Goal: Information Seeking & Learning: Compare options

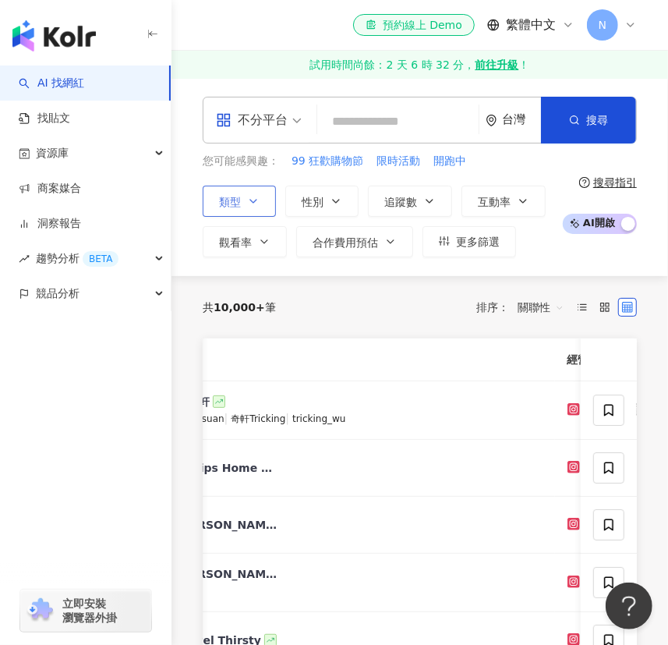
click at [249, 195] on icon "button" at bounding box center [253, 201] width 12 height 12
click at [335, 175] on div "您可能感興趣： 99 狂歡購物節 限時活動 開跑中 類型 搜尋或選擇您想要的類型： 搜尋 藝術與娛樂 美妝時尚 氣候和環境 日常話題 教育與學習 家庭 財經 …" at bounding box center [379, 205] width 352 height 104
click at [246, 238] on span "觀看率" at bounding box center [235, 242] width 33 height 12
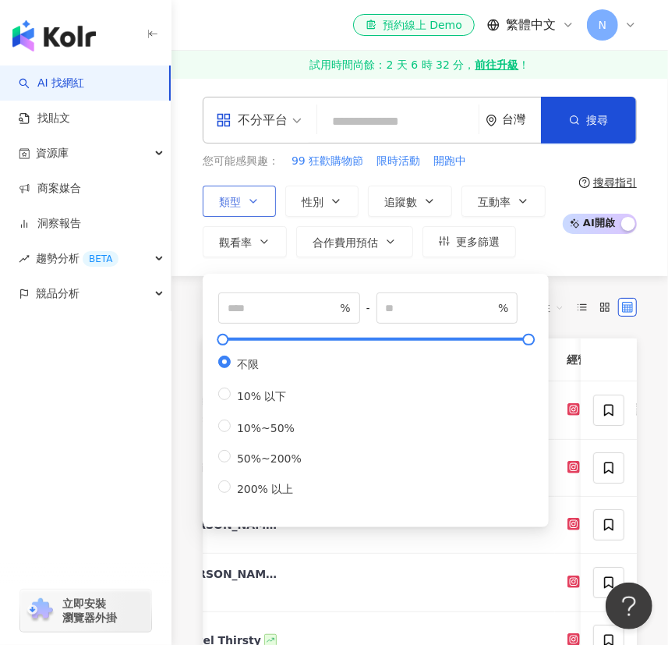
click at [242, 193] on button "類型" at bounding box center [239, 201] width 73 height 31
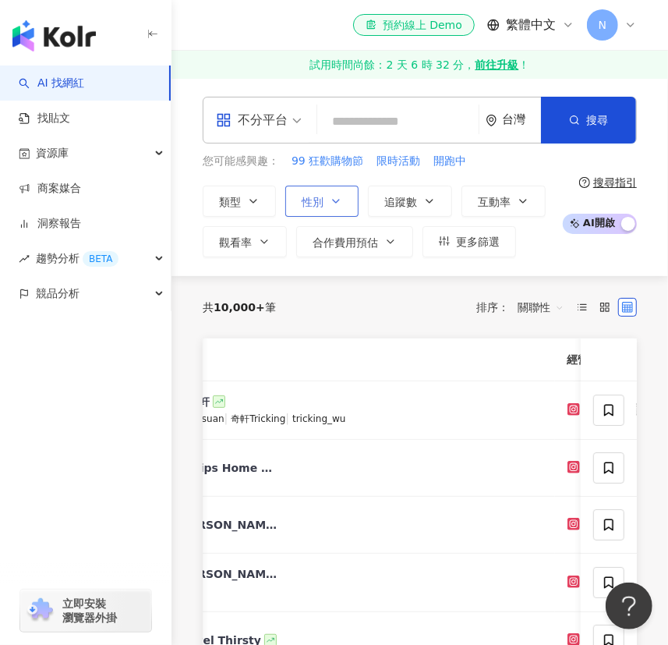
click at [320, 207] on span "性別" at bounding box center [313, 202] width 22 height 12
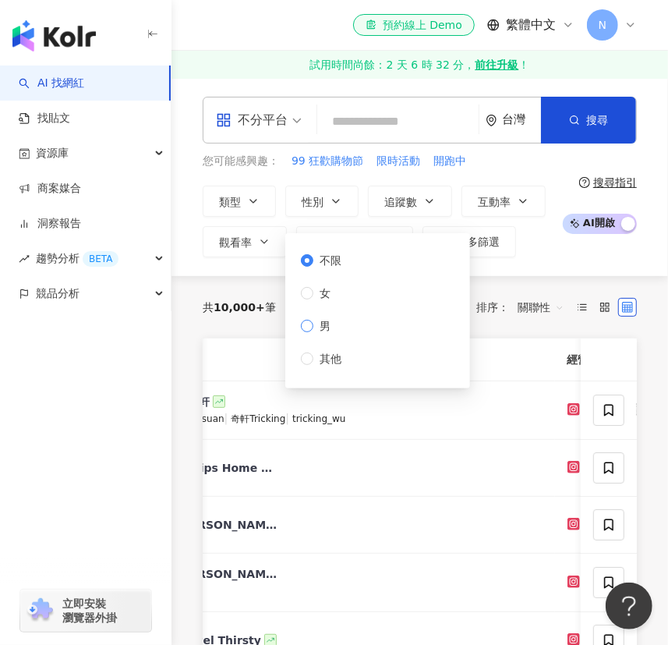
click at [317, 317] on span "男" at bounding box center [324, 325] width 23 height 17
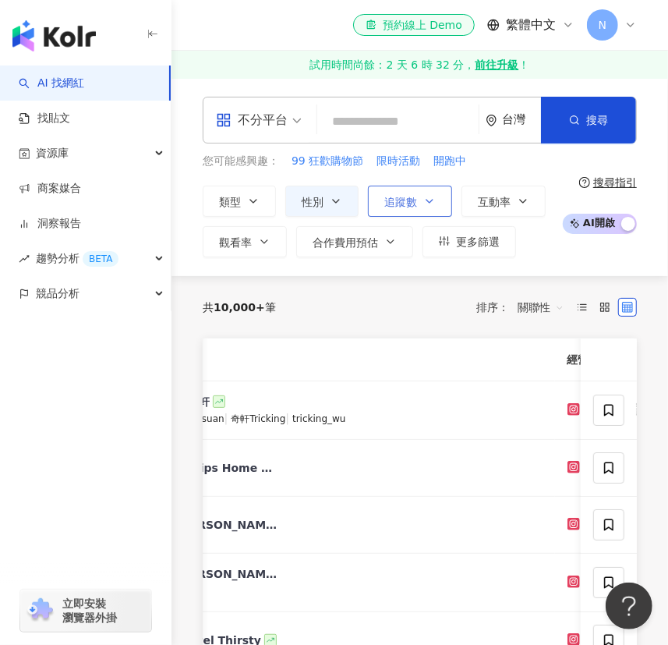
click at [402, 207] on span "追蹤數" at bounding box center [400, 202] width 33 height 12
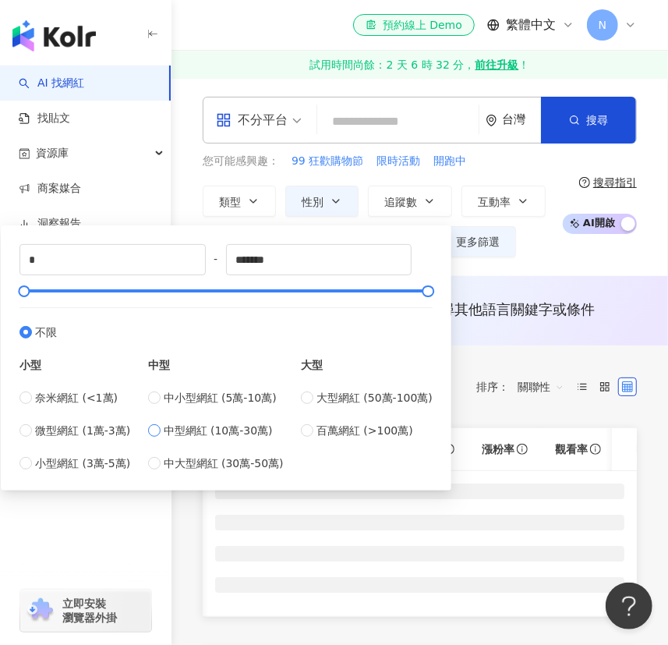
type input "******"
click at [609, 257] on div "不分平台 台灣 搜尋 您可能感興趣： 99 狂歡購物節 限時活動 開跑中 類型 性別 追蹤數 互動率 觀看率 合作費用預估 更多篩選 % - % 不限 10%…" at bounding box center [419, 177] width 497 height 198
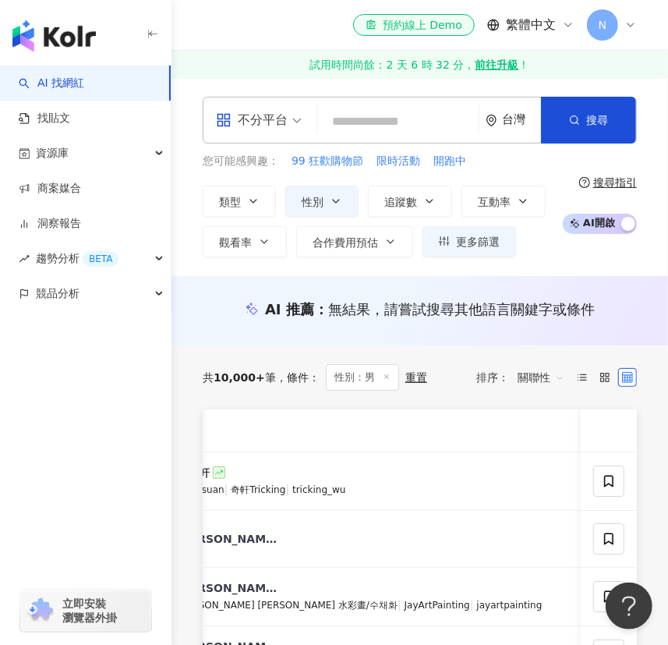
click at [249, 122] on div "不分平台" at bounding box center [252, 120] width 72 height 25
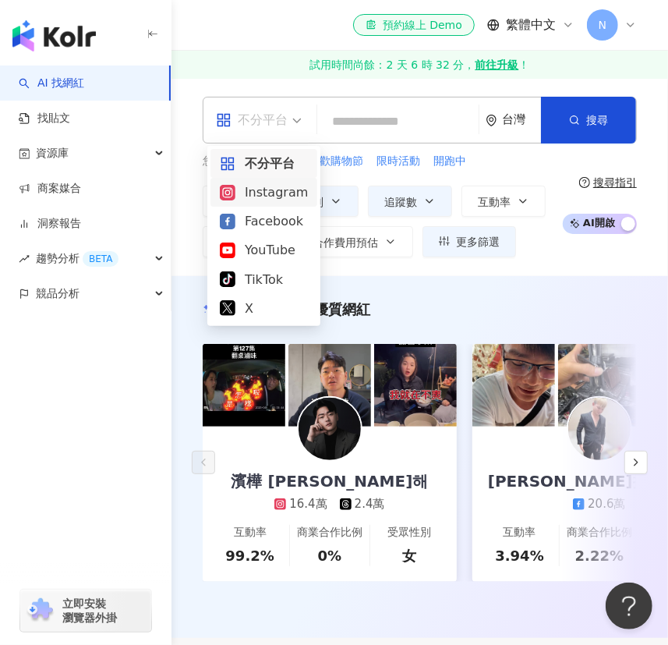
click at [265, 186] on div "Instagram" at bounding box center [264, 191] width 88 height 19
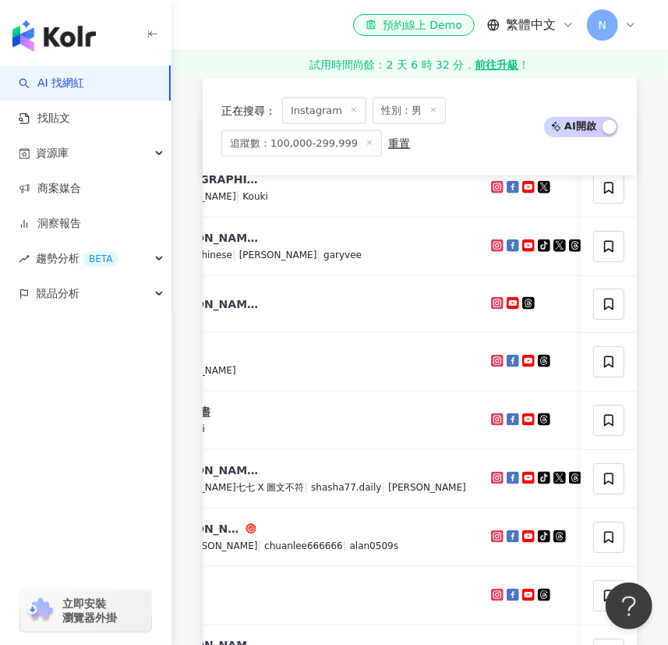
scroll to position [425, 0]
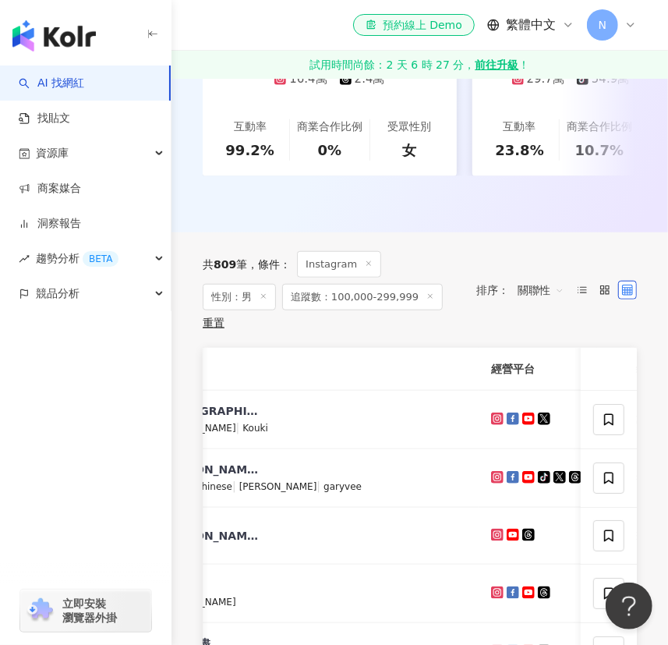
click at [148, 30] on icon "button" at bounding box center [153, 34] width 12 height 12
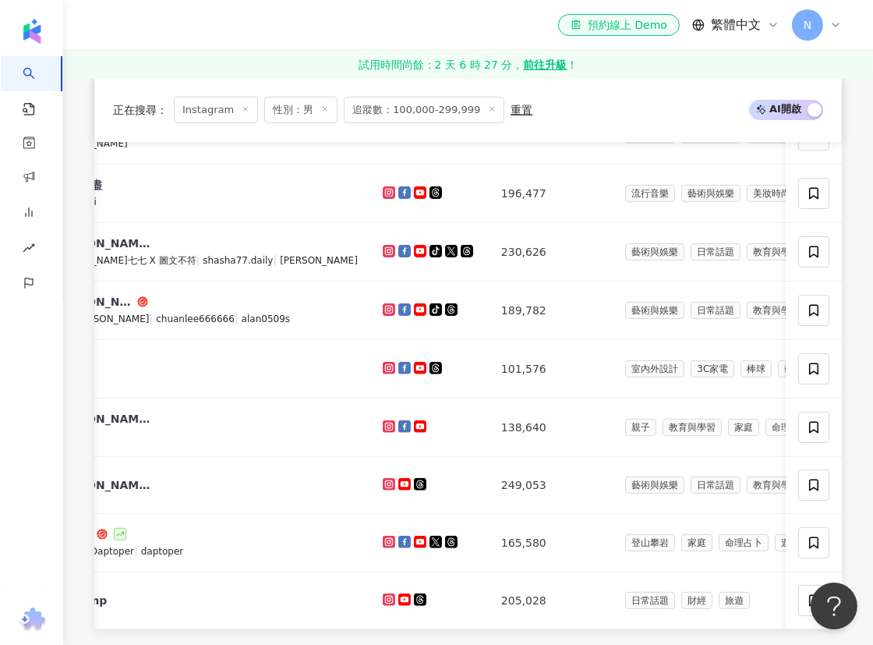
scroll to position [0, 0]
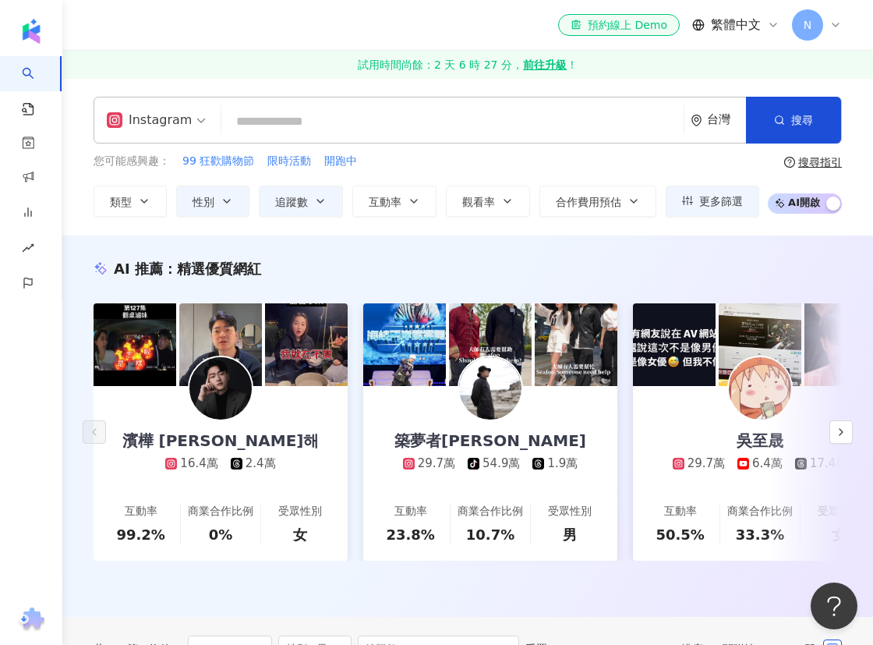
click at [657, 628] on div "共 809 筆 條件 ： Instagram 性別：男 追蹤數：100,000-299,999 重置 排序： 關聯性" at bounding box center [468, 649] width 748 height 64
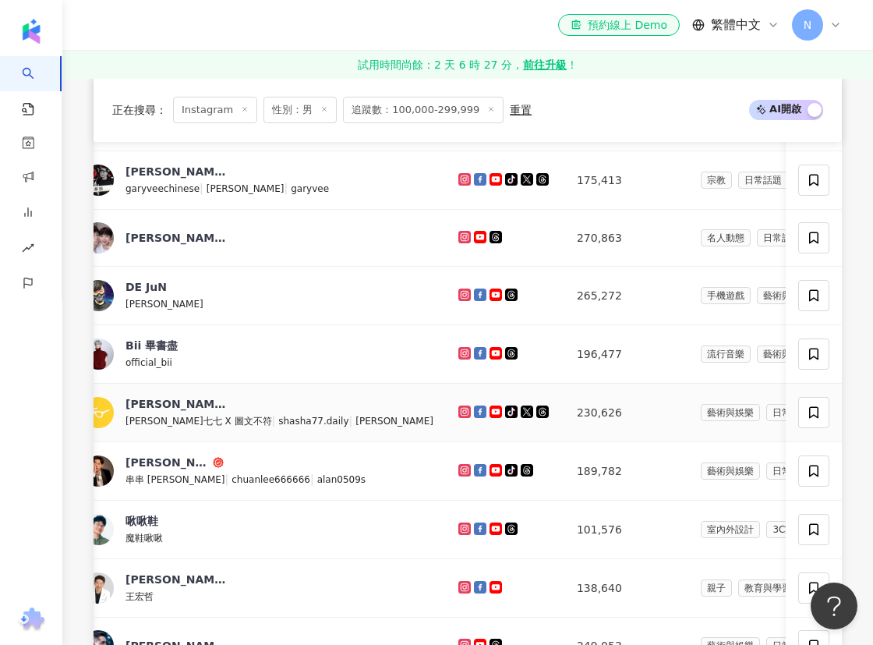
scroll to position [506, 0]
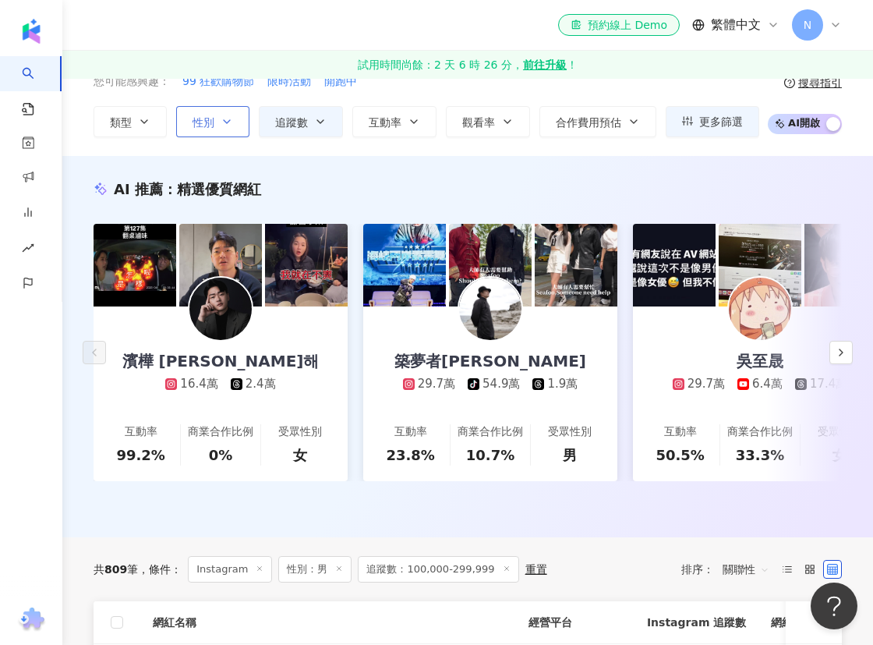
scroll to position [0, 0]
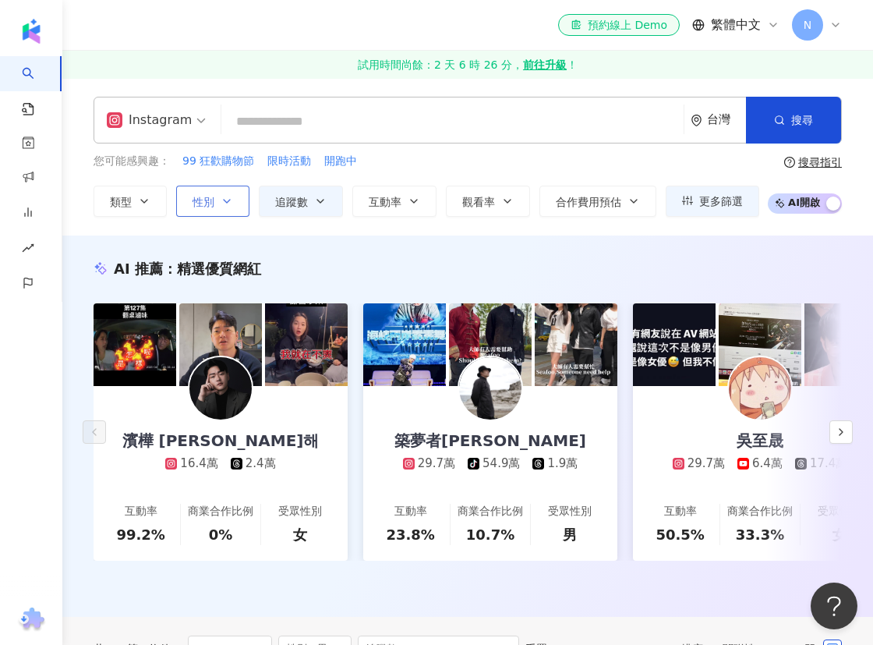
drag, startPoint x: 207, startPoint y: 203, endPoint x: 197, endPoint y: 214, distance: 14.4
click at [197, 214] on button "性別" at bounding box center [212, 201] width 73 height 31
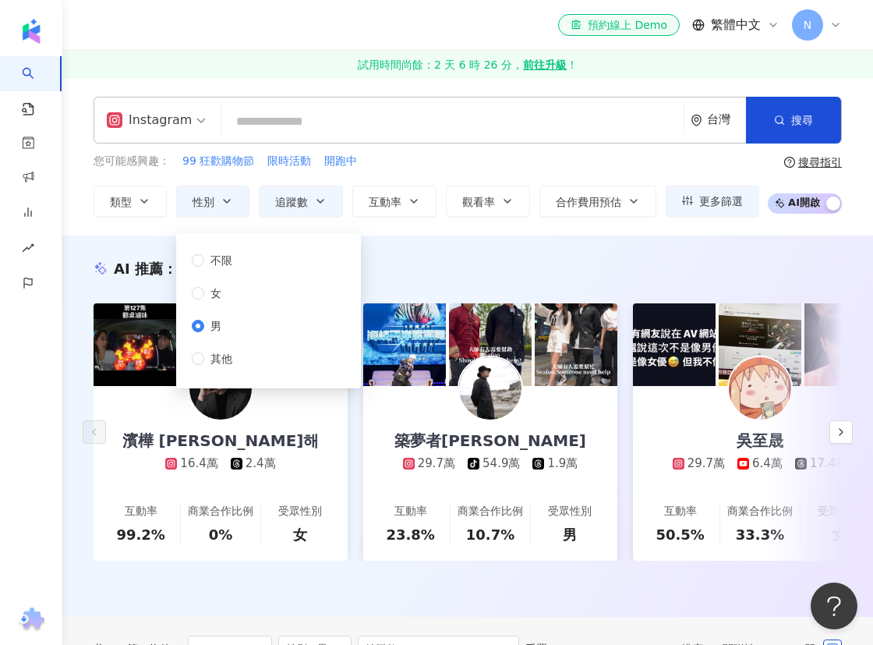
click at [225, 324] on span "男" at bounding box center [215, 325] width 23 height 17
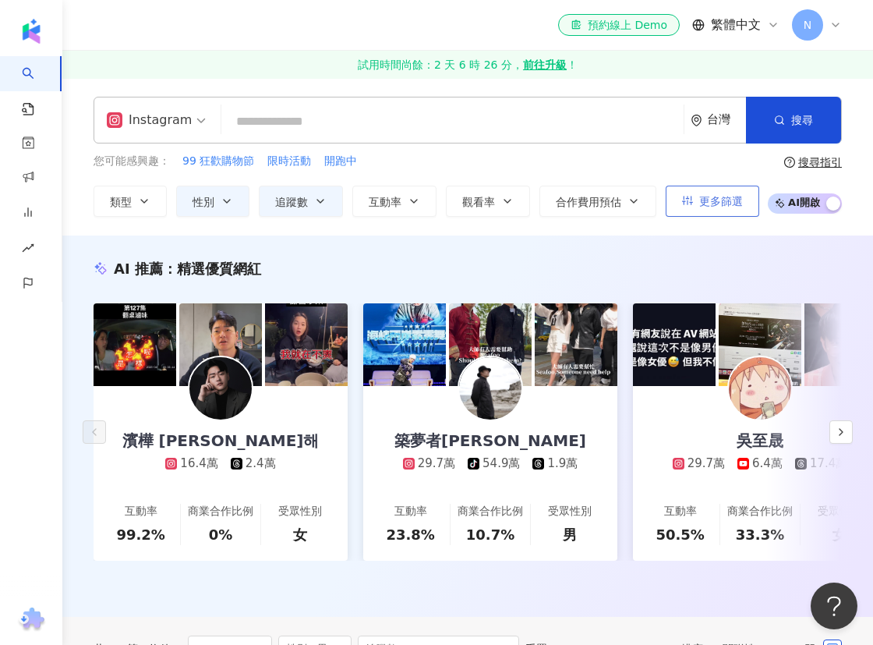
click at [714, 200] on span "更多篩選" at bounding box center [721, 201] width 44 height 12
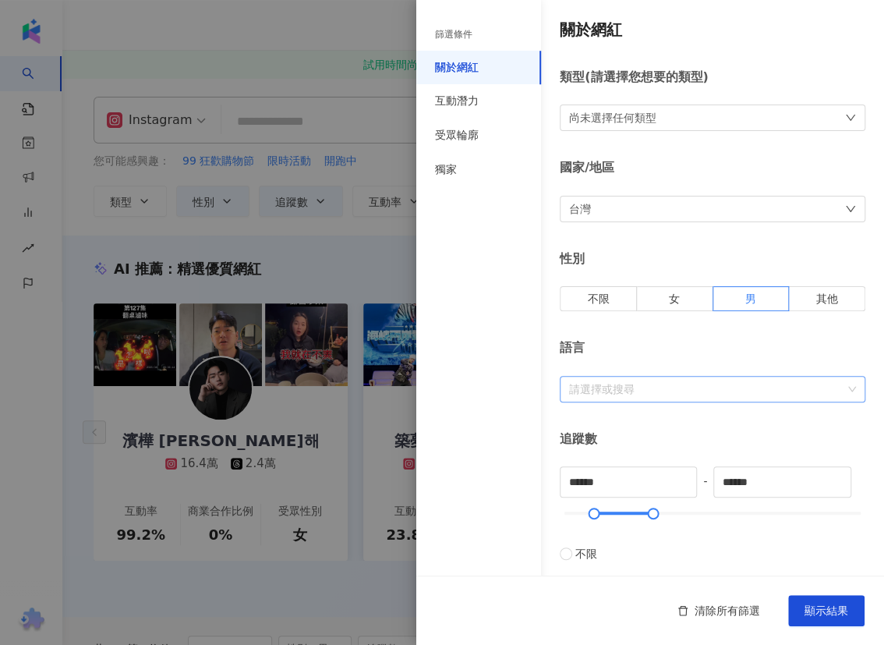
click at [666, 397] on div "請選擇或搜尋" at bounding box center [713, 389] width 306 height 27
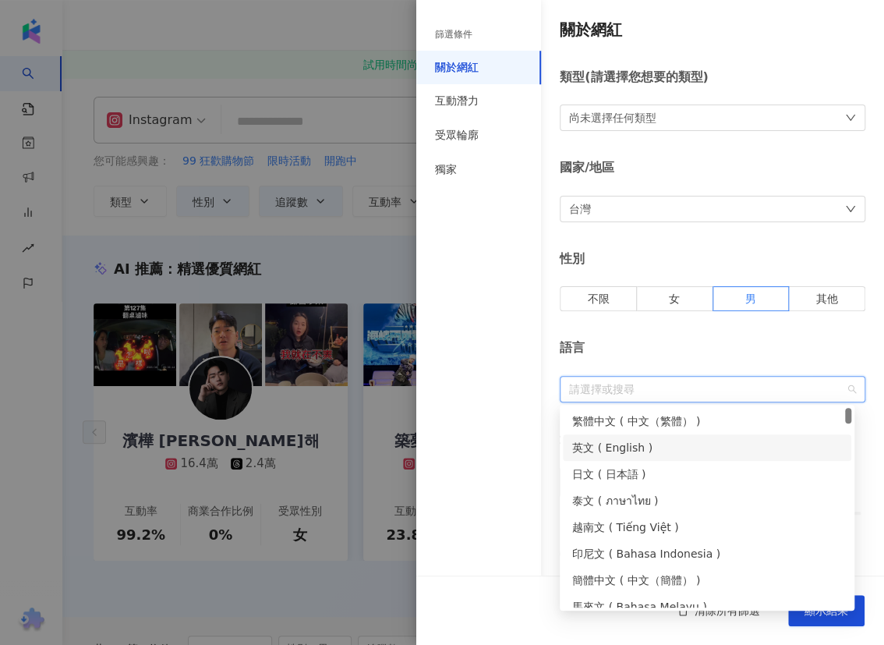
click at [648, 422] on div "繁體中文 ( 中文（繁體） )" at bounding box center [707, 420] width 270 height 17
click at [426, 386] on div "篩選條件 關於網紅 互動潛力 受眾輪廓 獨家" at bounding box center [478, 332] width 125 height 626
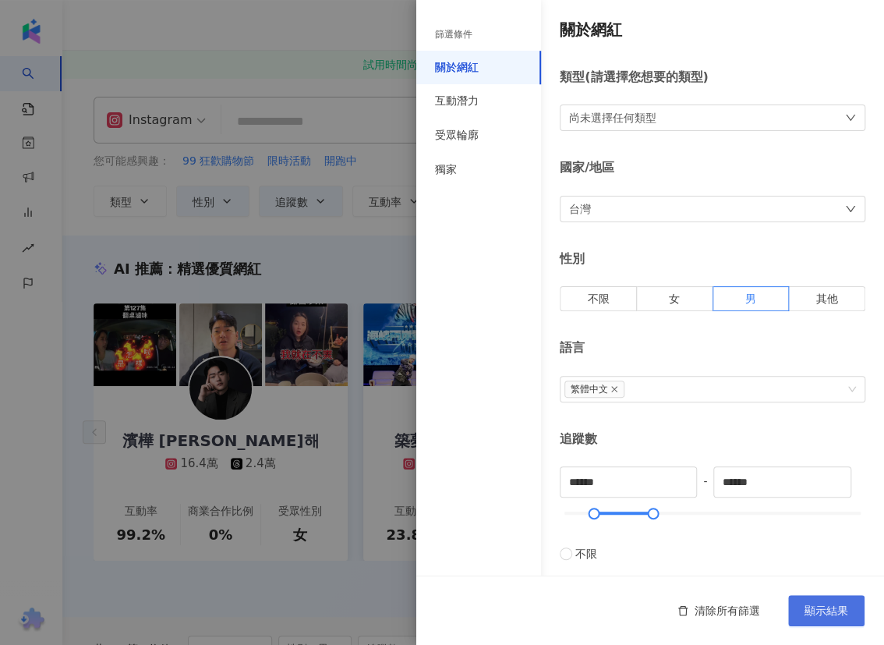
click at [756, 615] on span "顯示結果" at bounding box center [826, 610] width 44 height 12
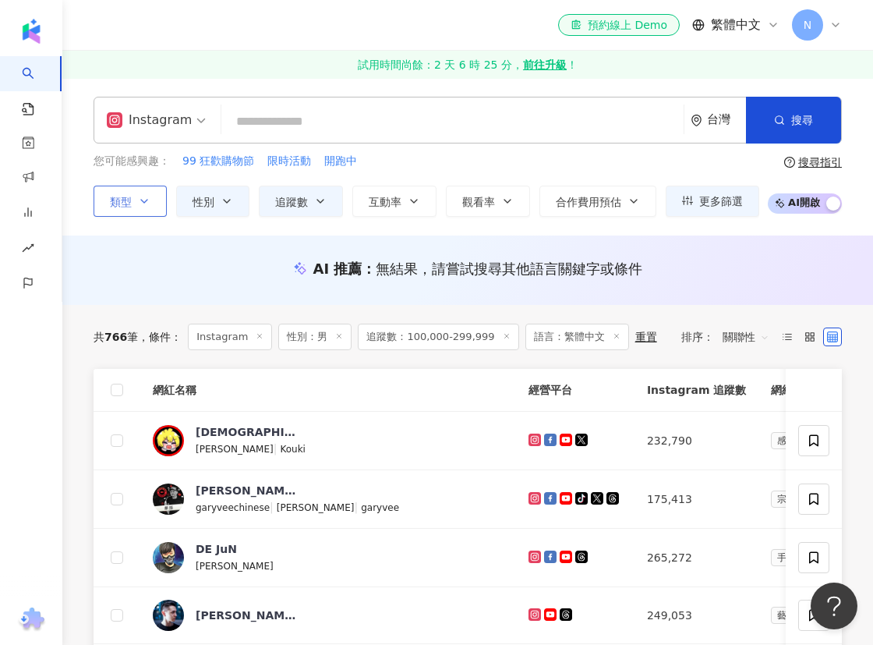
click at [143, 203] on icon "button" at bounding box center [144, 201] width 12 height 12
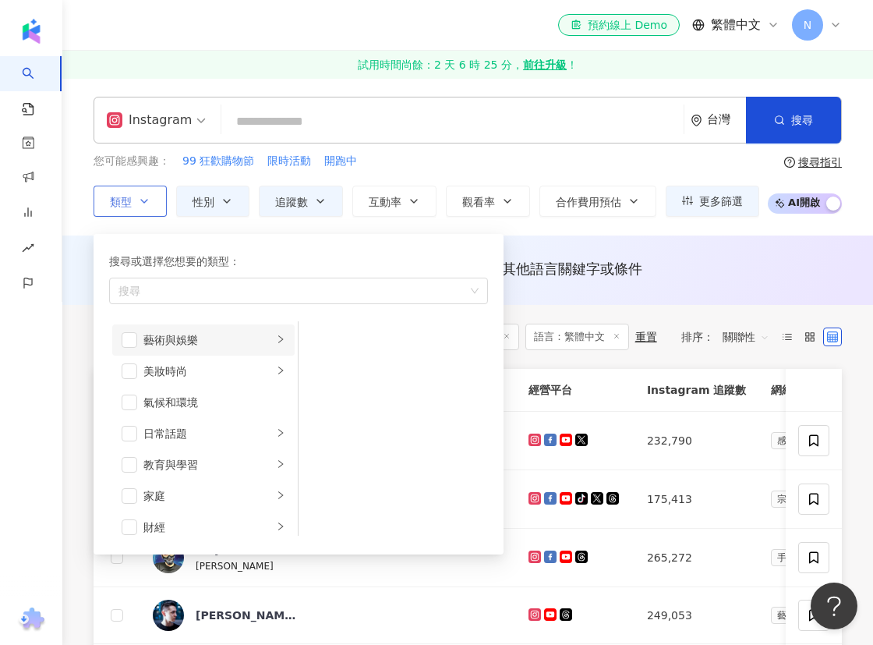
click at [194, 341] on div "藝術與娛樂" at bounding box center [207, 339] width 129 height 17
click at [129, 341] on span "button" at bounding box center [130, 340] width 16 height 16
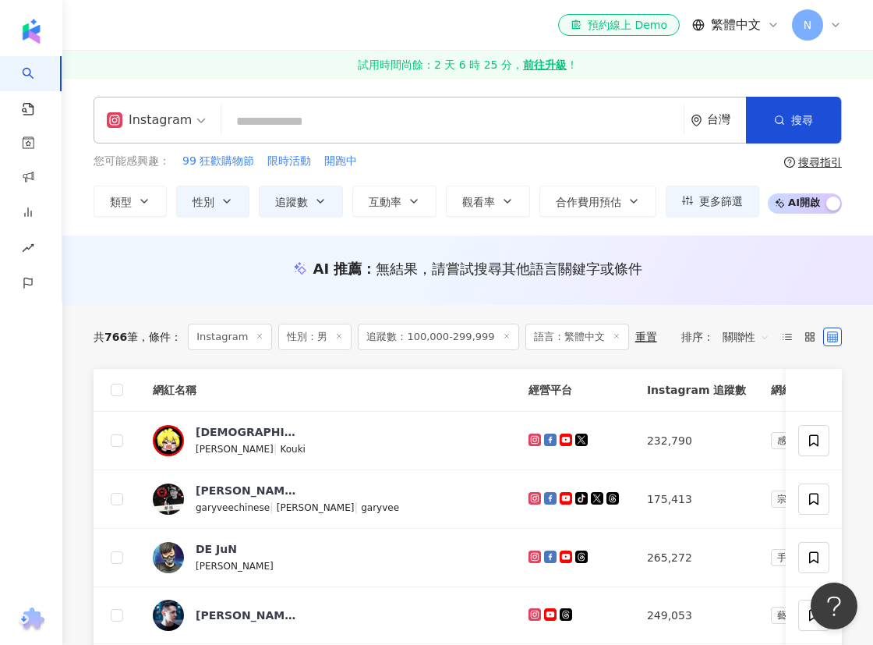
click at [557, 161] on div "您可能感興趣： 99 狂歡購物節 限時活動 開跑中" at bounding box center [427, 161] width 666 height 17
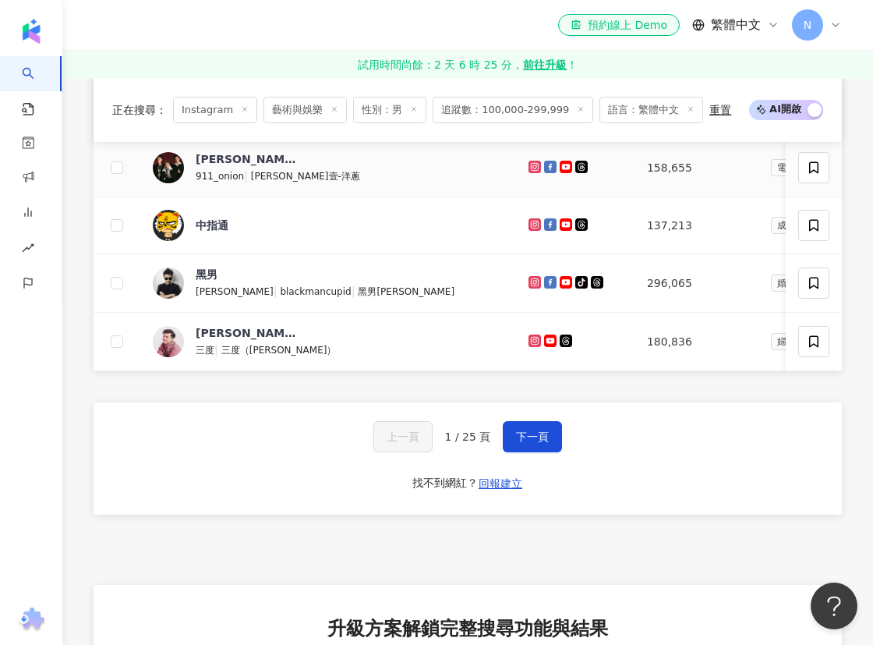
scroll to position [1275, 0]
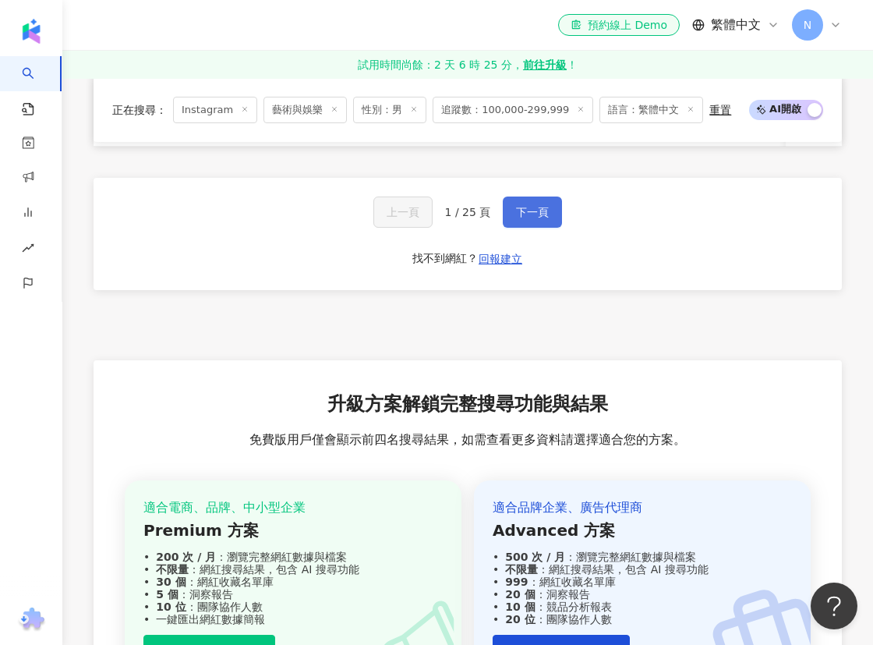
click at [533, 218] on span "下一頁" at bounding box center [532, 212] width 33 height 12
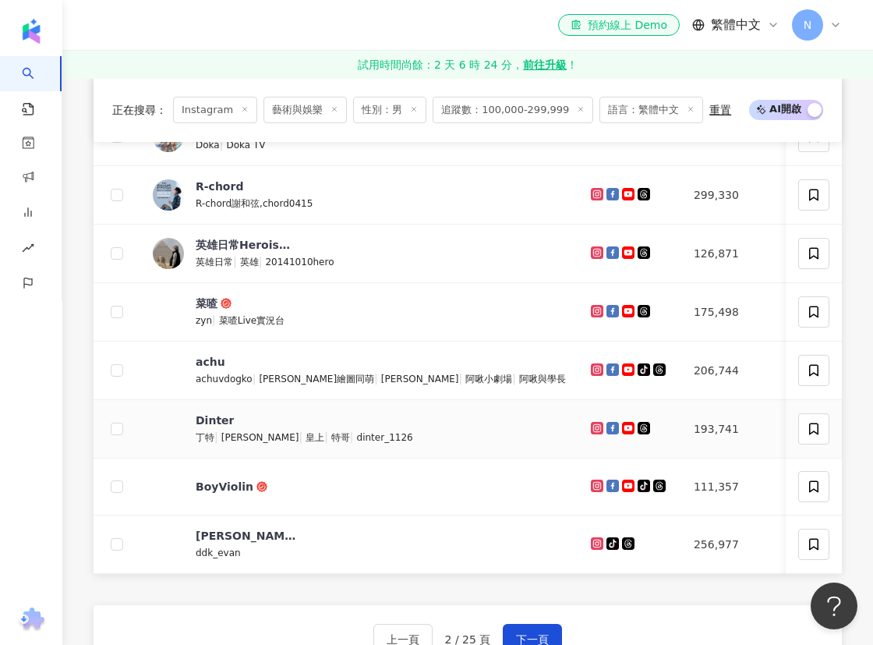
scroll to position [1063, 0]
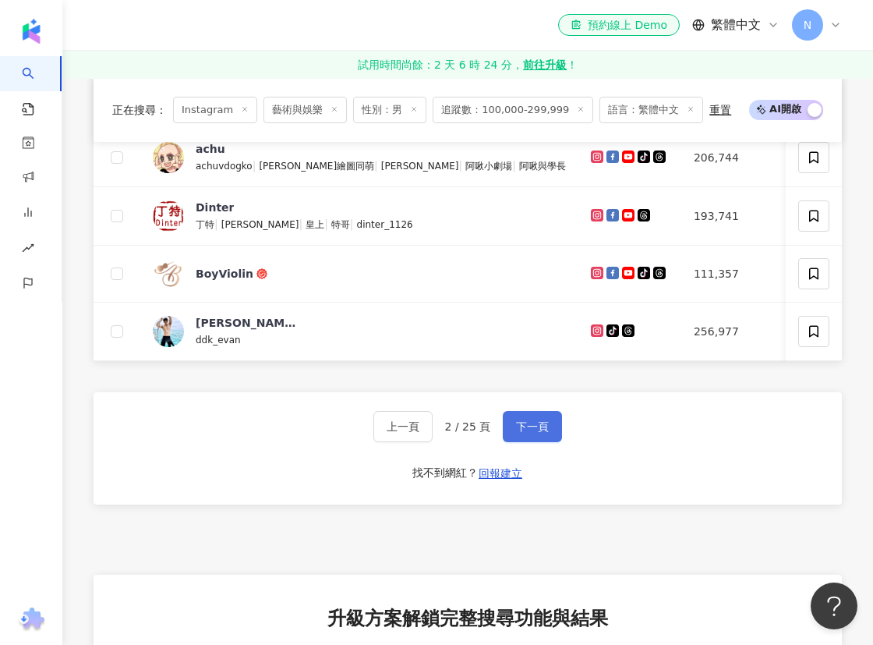
click at [525, 433] on span "下一頁" at bounding box center [532, 426] width 33 height 12
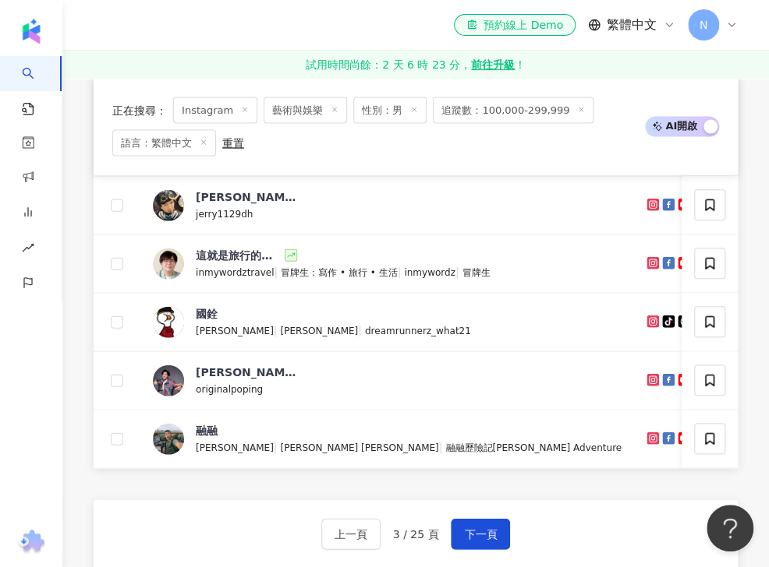
scroll to position [1033, 0]
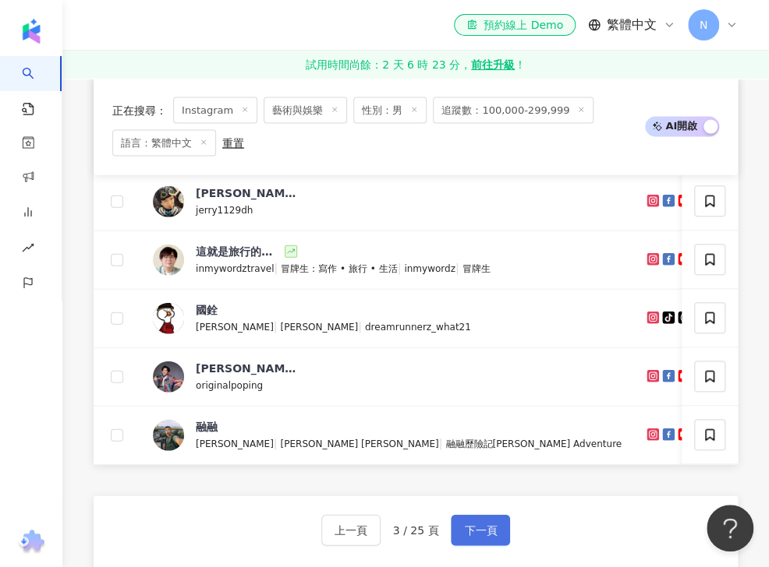
click at [492, 530] on button "下一頁" at bounding box center [480, 530] width 59 height 31
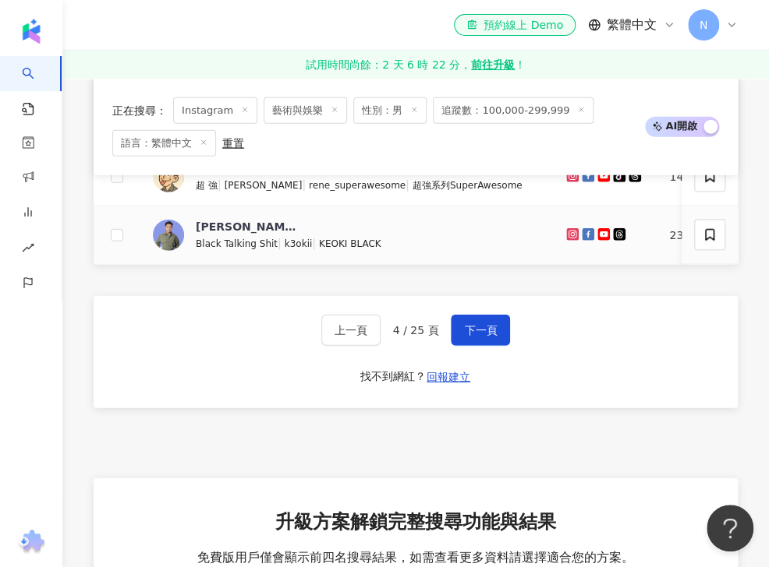
scroll to position [1245, 0]
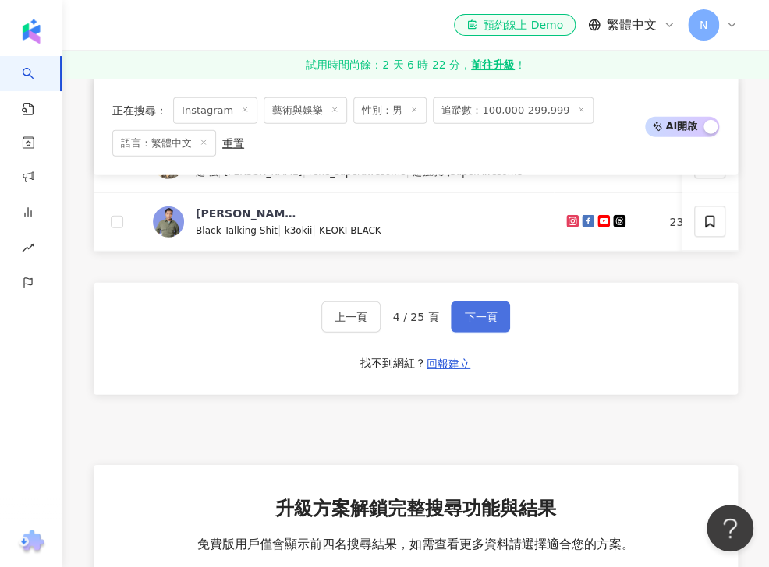
click at [490, 324] on span "下一頁" at bounding box center [480, 317] width 33 height 12
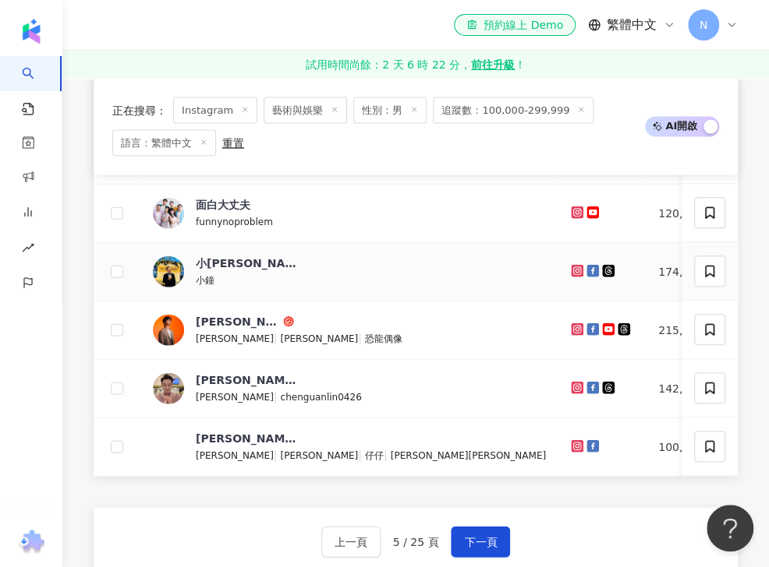
scroll to position [1058, 0]
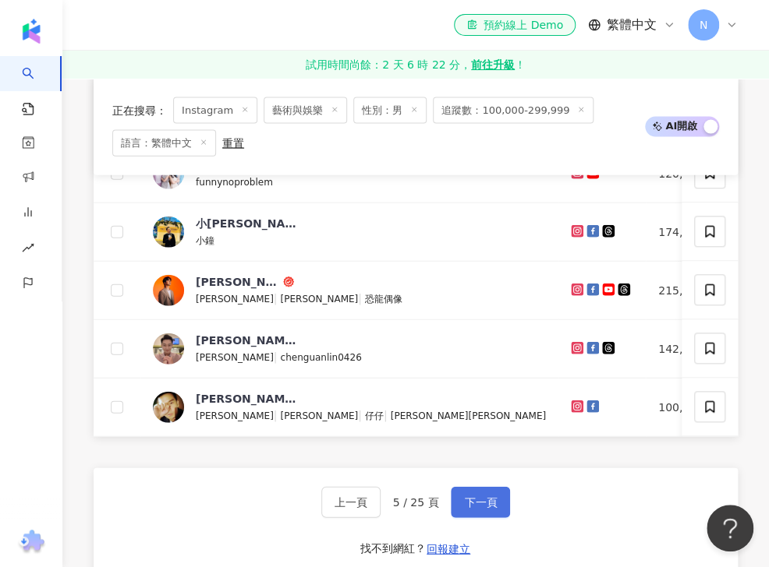
click at [496, 514] on button "下一頁" at bounding box center [480, 502] width 59 height 31
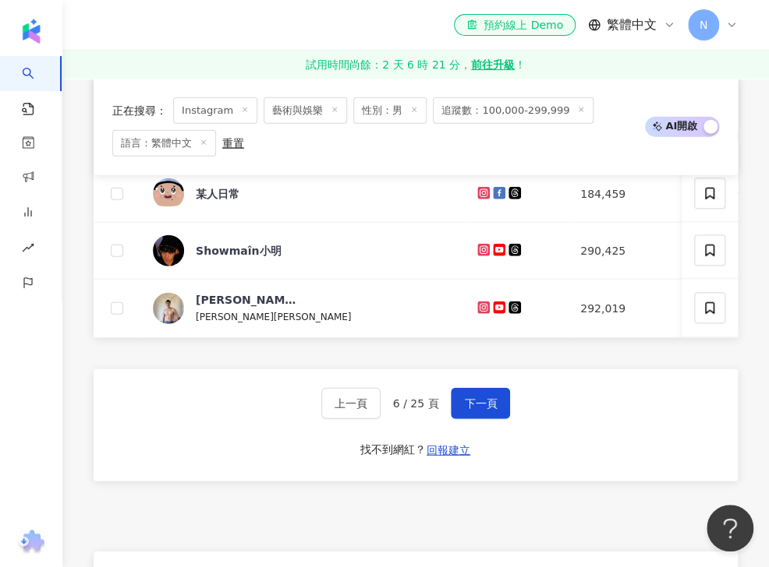
scroll to position [1166, 0]
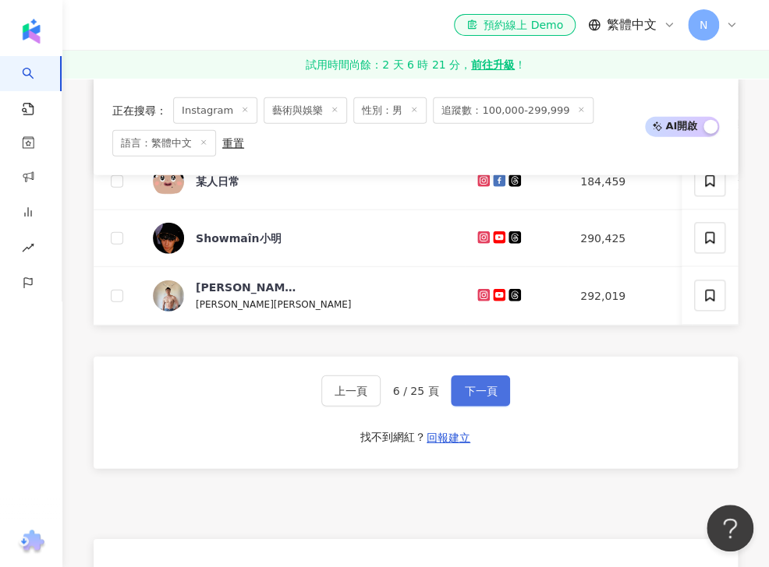
click at [477, 398] on span "下一頁" at bounding box center [480, 391] width 33 height 12
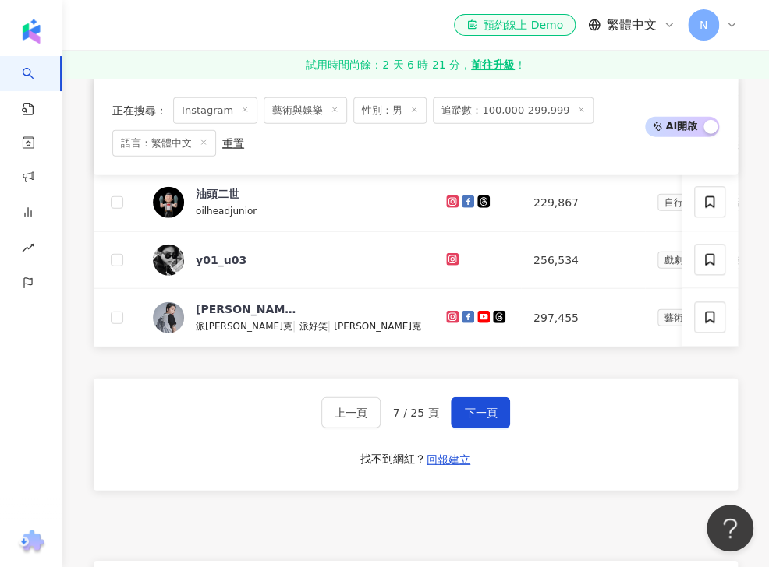
scroll to position [1353, 0]
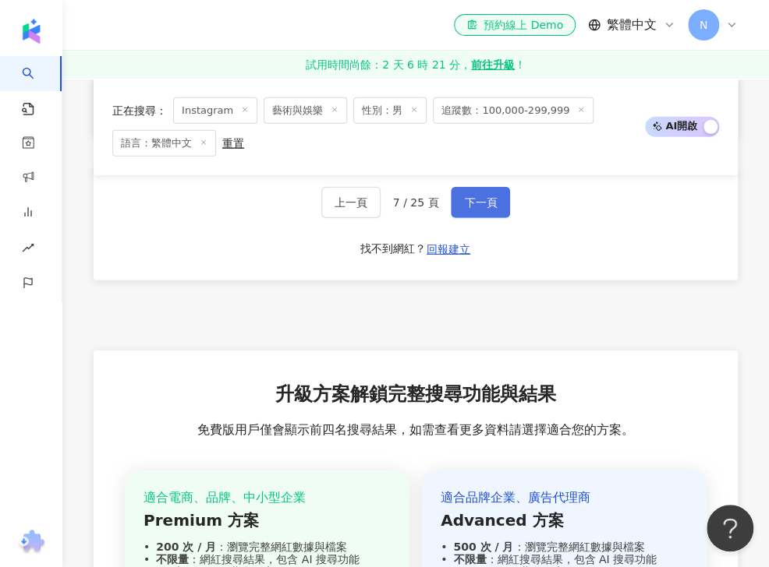
click at [483, 209] on span "下一頁" at bounding box center [480, 202] width 33 height 12
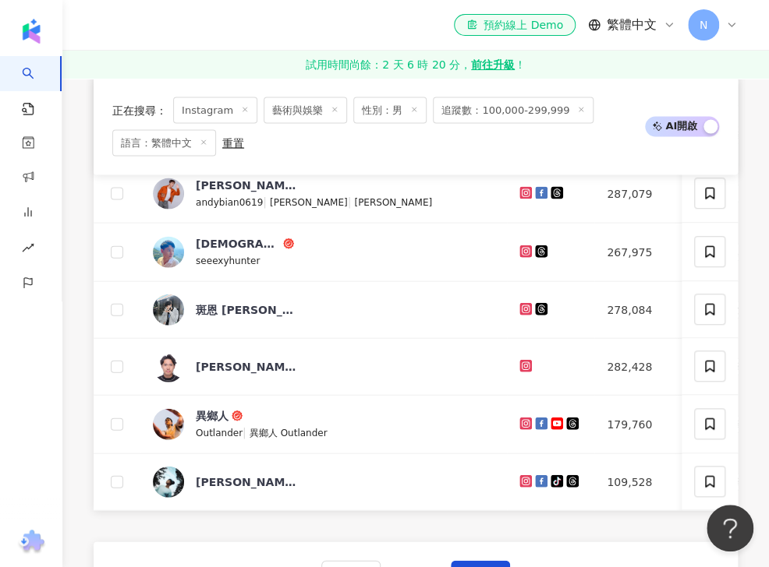
scroll to position [1166, 0]
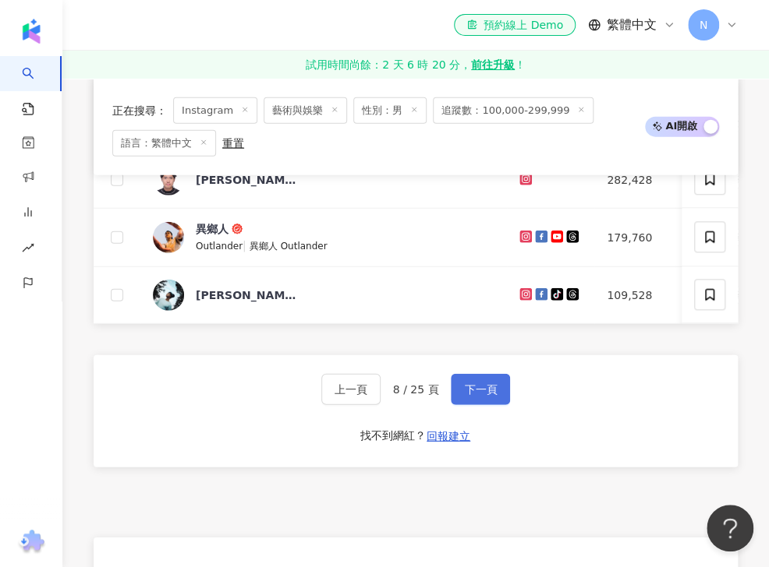
click at [471, 396] on span "下一頁" at bounding box center [480, 390] width 33 height 12
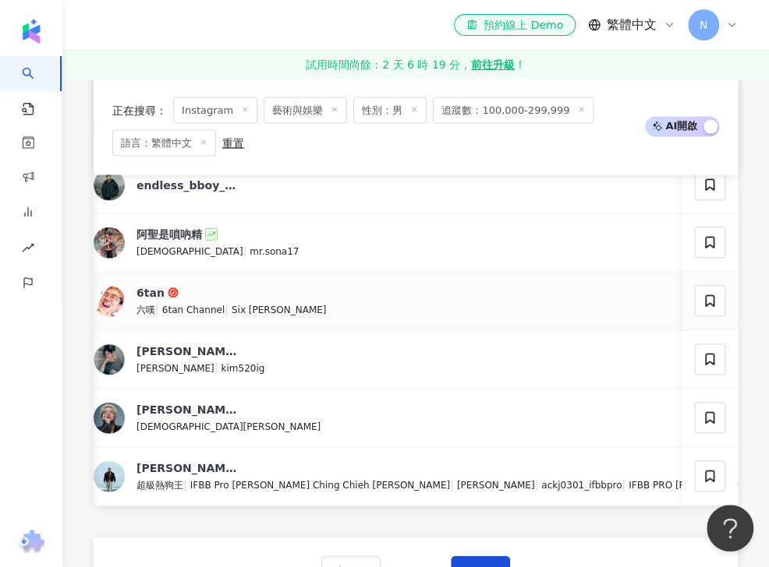
scroll to position [1154, 0]
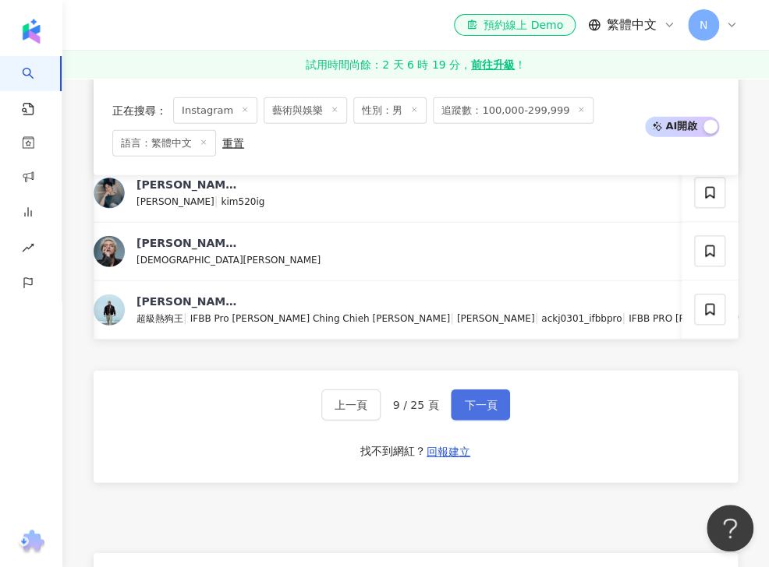
click at [495, 421] on button "下一頁" at bounding box center [480, 405] width 59 height 31
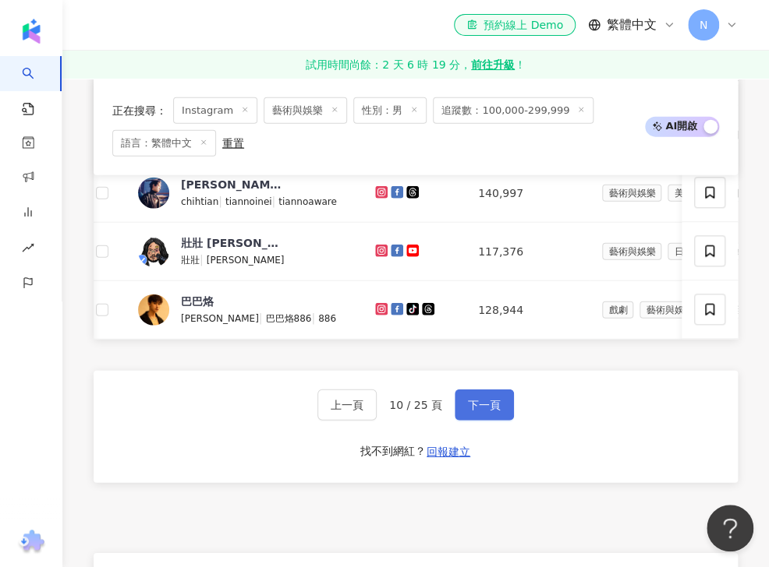
click at [483, 412] on span "下一頁" at bounding box center [484, 405] width 33 height 12
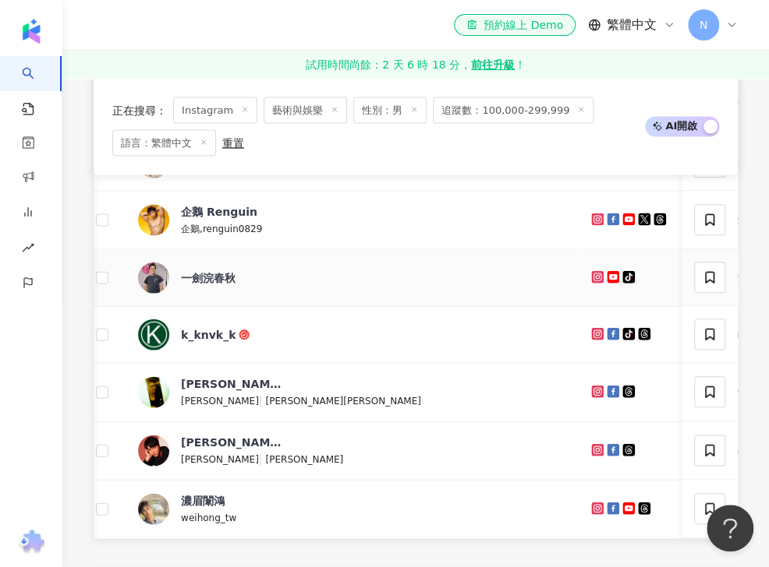
scroll to position [1140, 0]
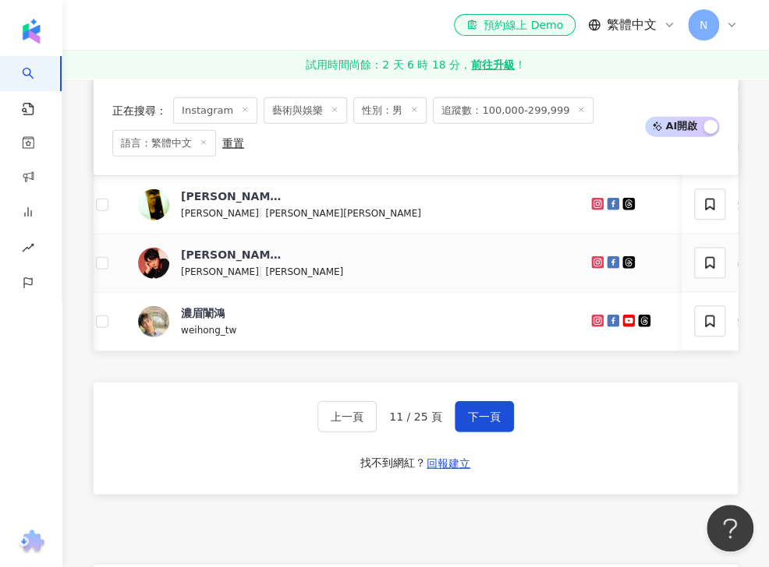
drag, startPoint x: 542, startPoint y: 267, endPoint x: 554, endPoint y: 270, distance: 12.7
click at [481, 423] on span "下一頁" at bounding box center [484, 417] width 33 height 12
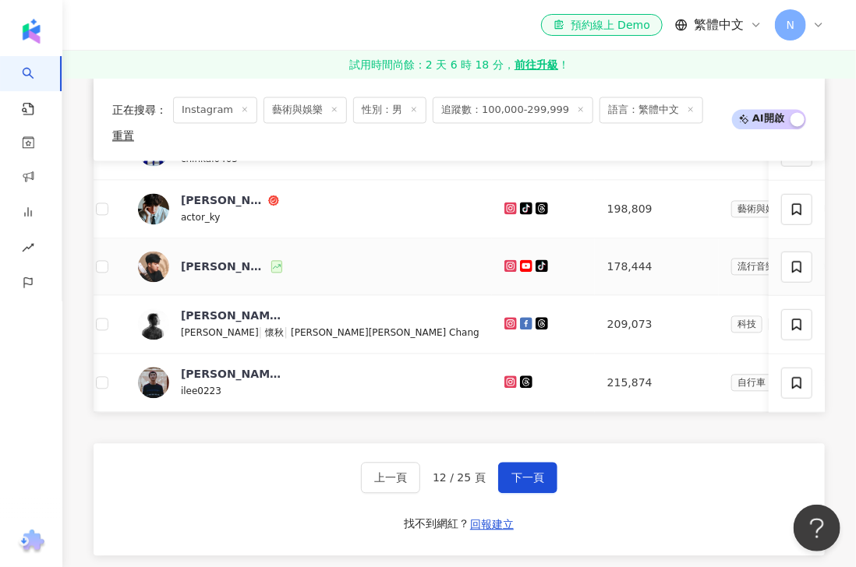
scroll to position [1108, 0]
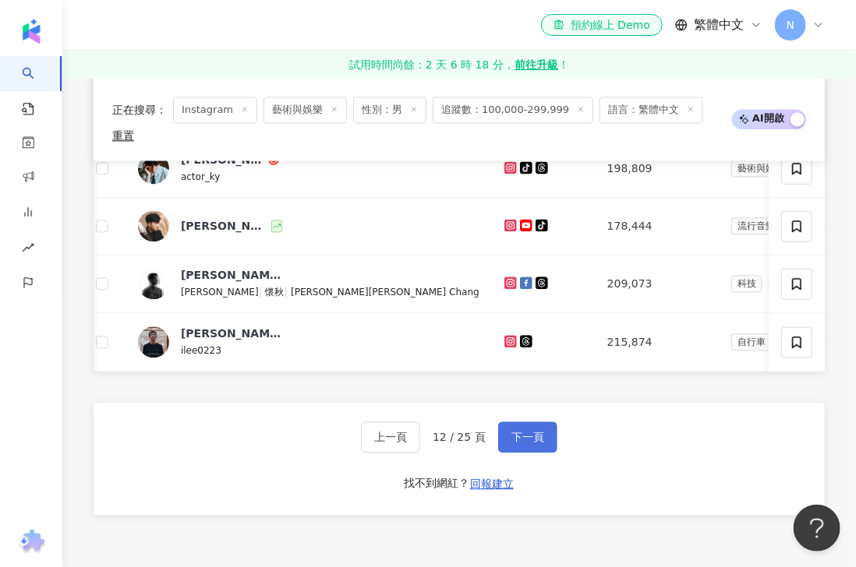
click at [535, 424] on button "下一頁" at bounding box center [527, 437] width 59 height 31
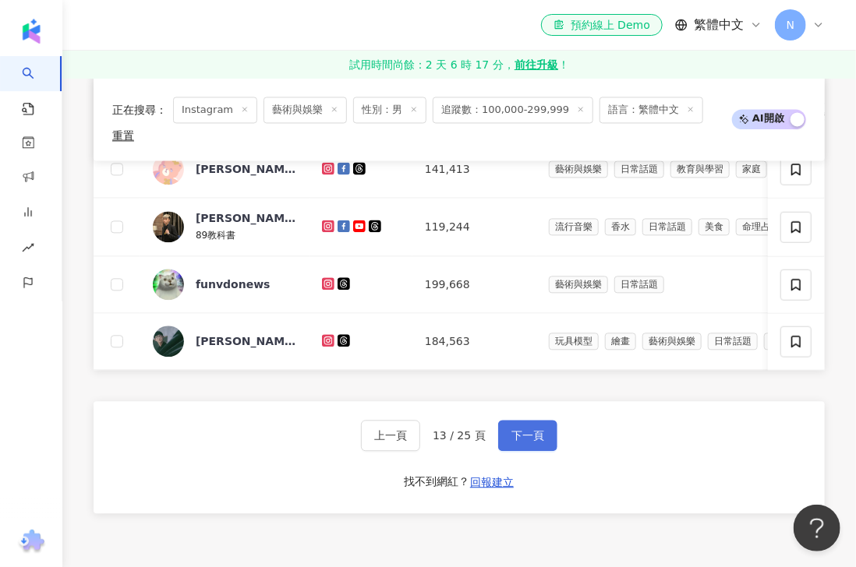
click at [511, 430] on span "下一頁" at bounding box center [527, 436] width 33 height 12
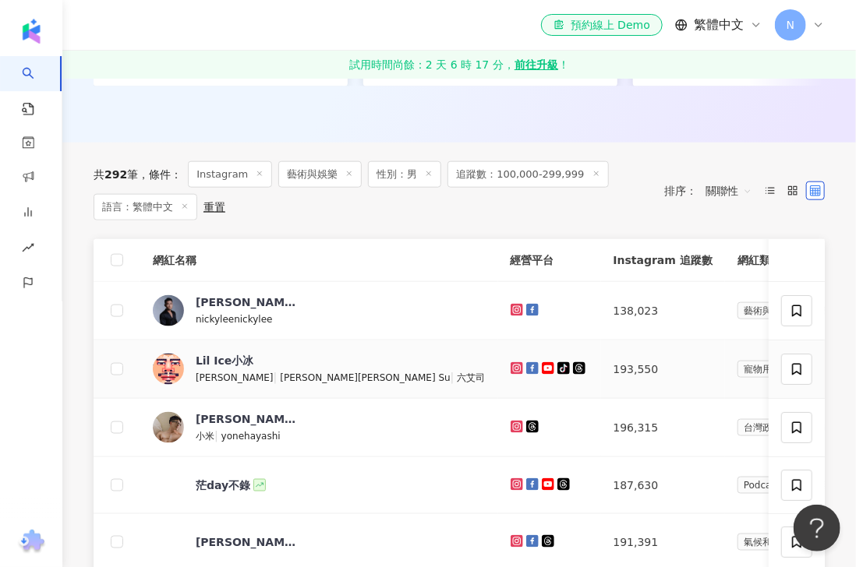
scroll to position [702, 0]
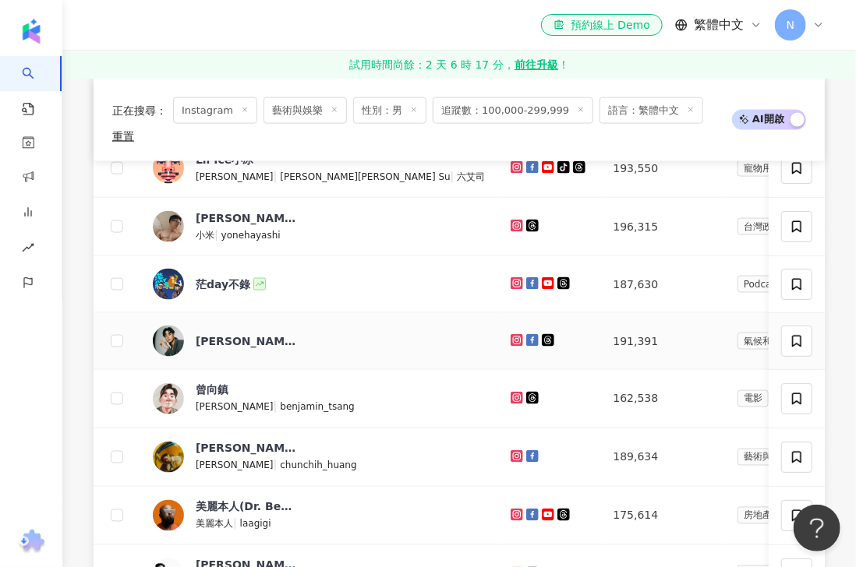
drag, startPoint x: 382, startPoint y: 327, endPoint x: 390, endPoint y: 327, distance: 7.8
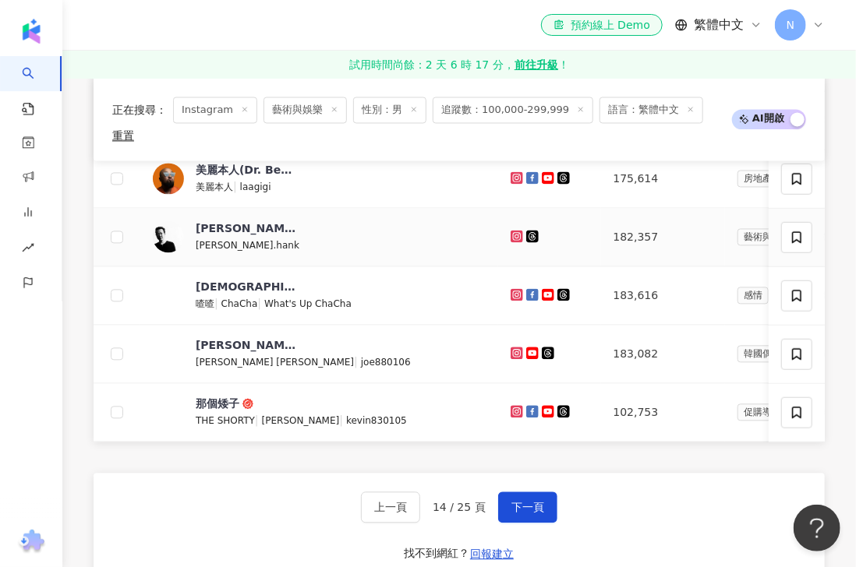
scroll to position [1076, 0]
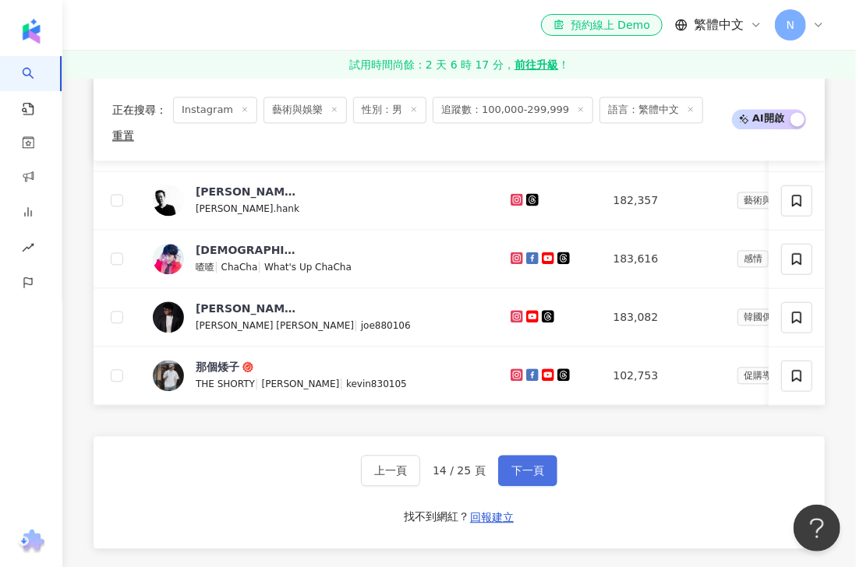
click at [529, 465] on span "下一頁" at bounding box center [527, 471] width 33 height 12
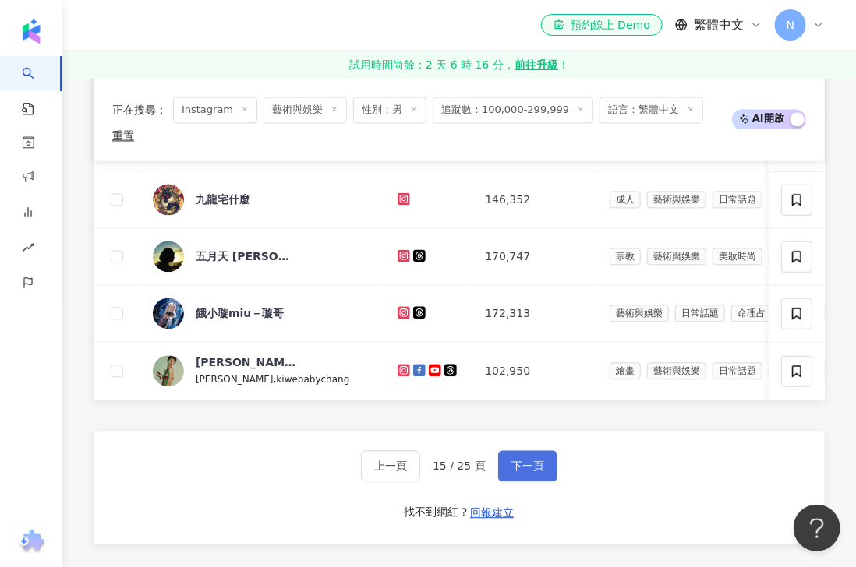
click at [533, 460] on span "下一頁" at bounding box center [527, 466] width 33 height 12
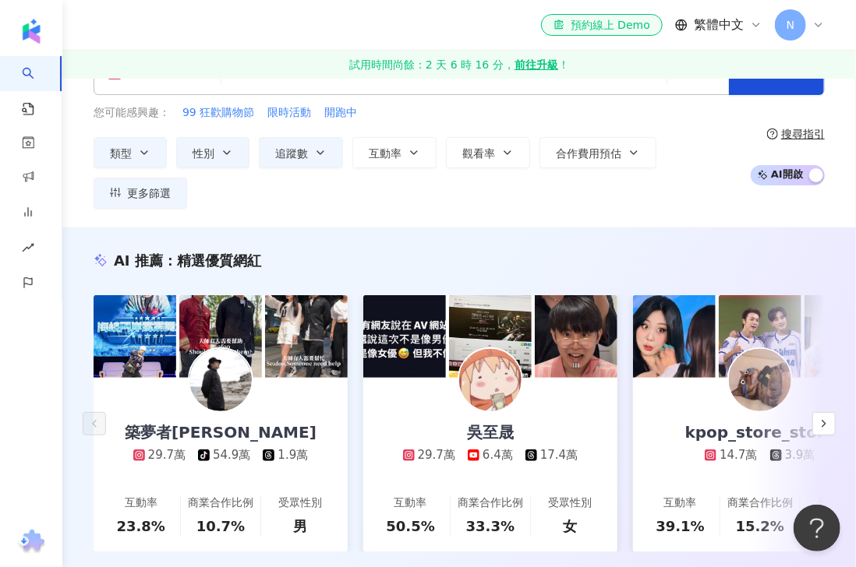
scroll to position [0, 0]
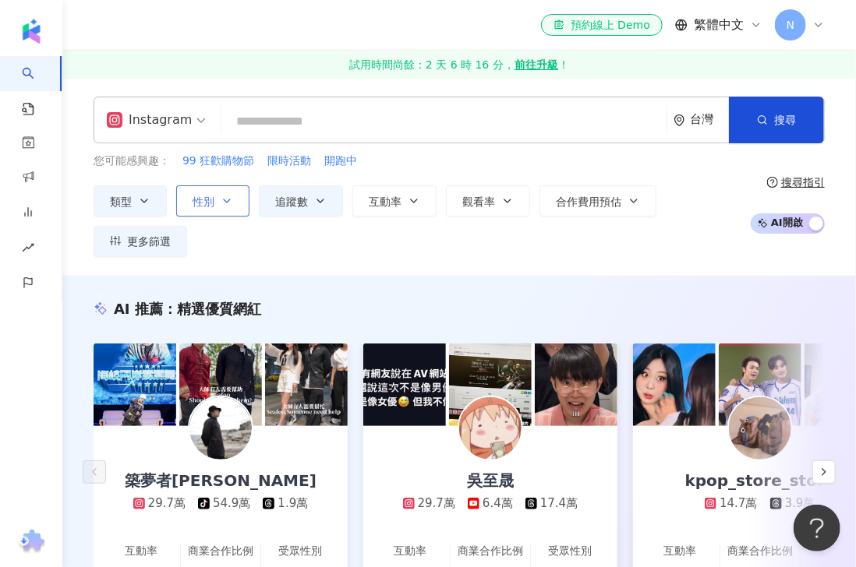
click at [218, 202] on button "性別" at bounding box center [212, 201] width 73 height 31
click at [466, 265] on div "Instagram 台灣 搜尋 您可能感興趣： 99 狂歡購物節 限時活動 開跑中 類型 性別 追蹤數 互動率 觀看率 合作費用預估 更多篩選 篩選條件 關於…" at bounding box center [459, 177] width 794 height 198
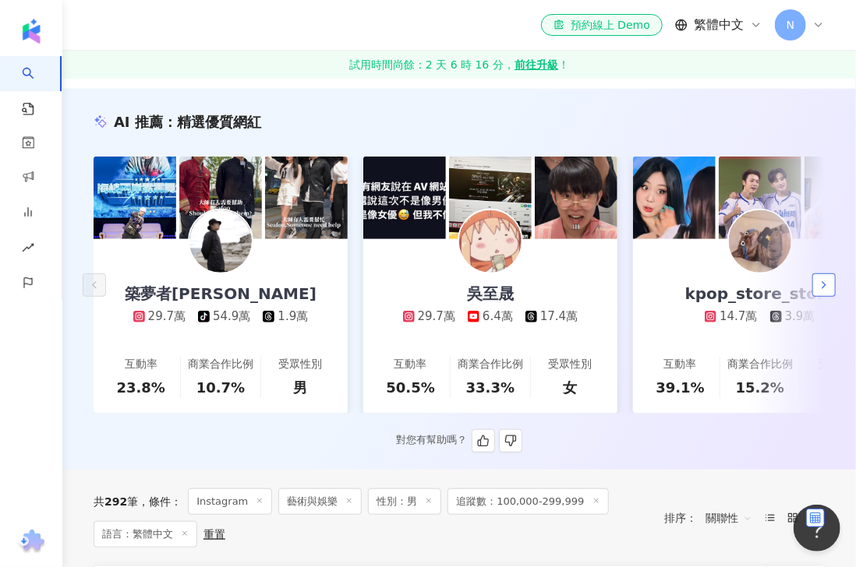
click at [756, 292] on icon "button" at bounding box center [824, 285] width 12 height 12
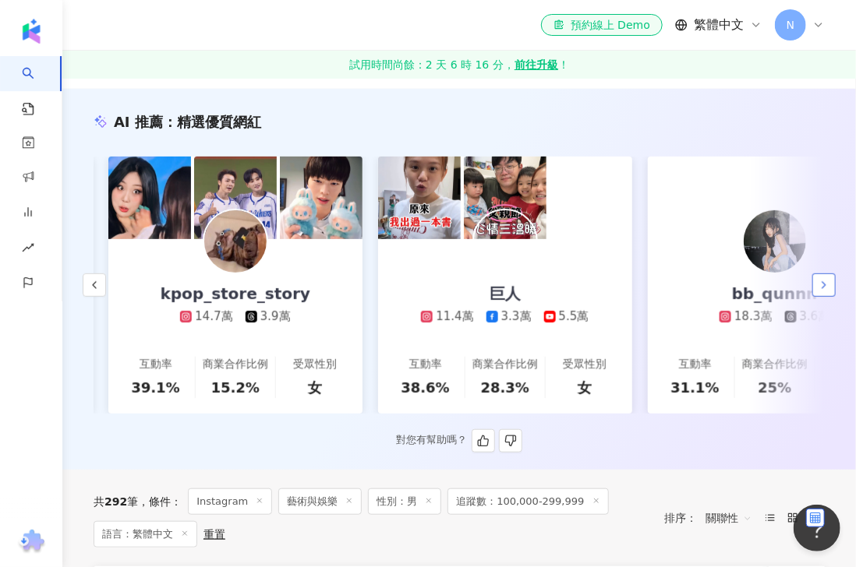
scroll to position [0, 539]
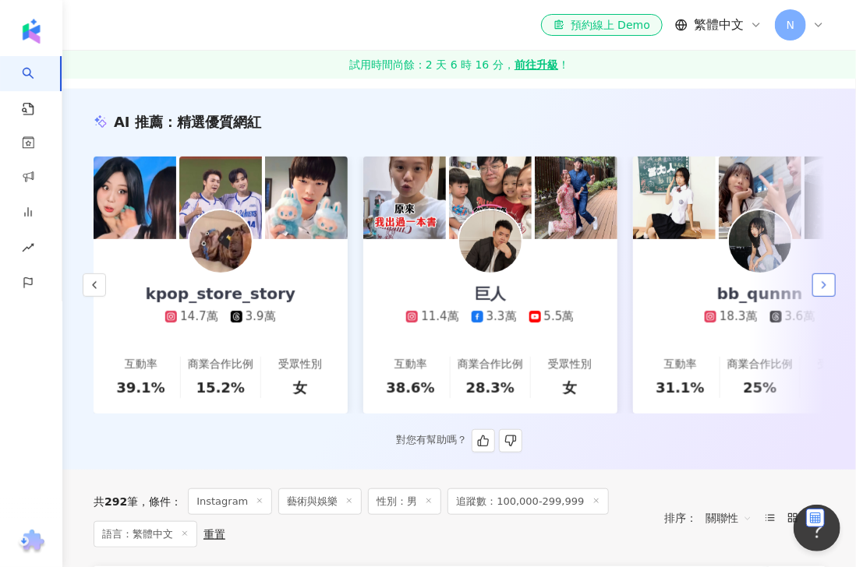
click at [756, 288] on button "button" at bounding box center [823, 285] width 23 height 23
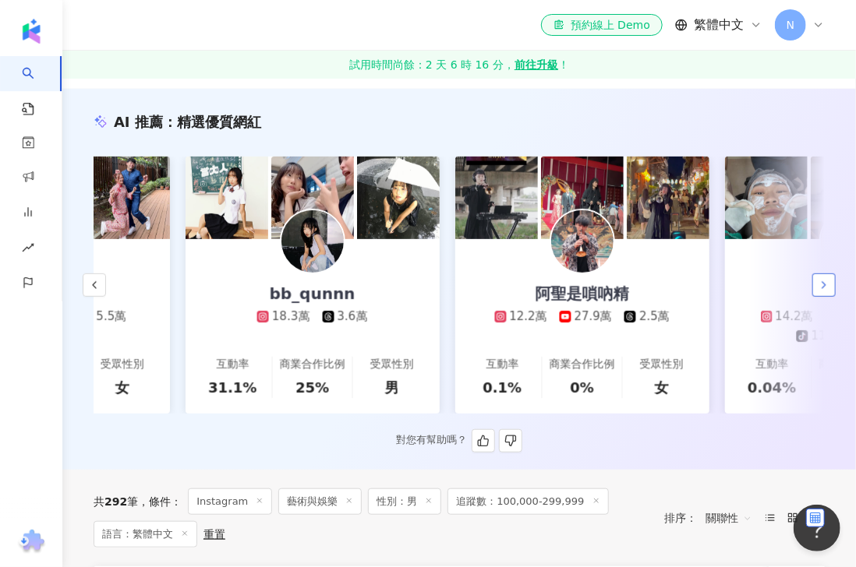
scroll to position [0, 1079]
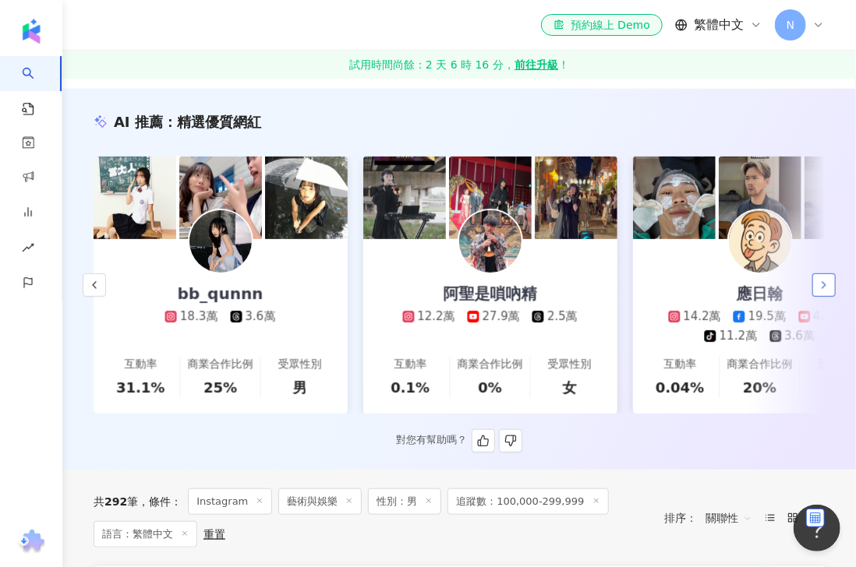
click at [756, 288] on icon "button" at bounding box center [824, 285] width 12 height 12
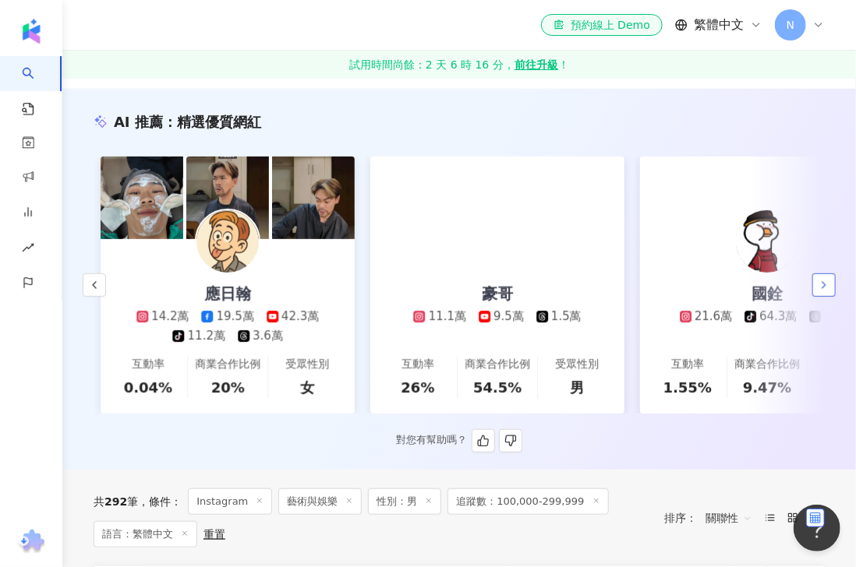
scroll to position [0, 1618]
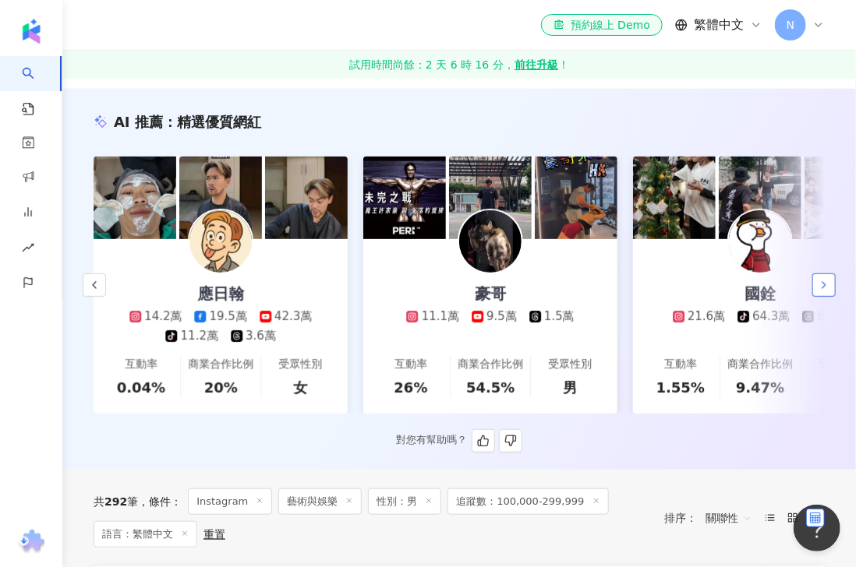
click at [756, 288] on icon "button" at bounding box center [824, 285] width 12 height 12
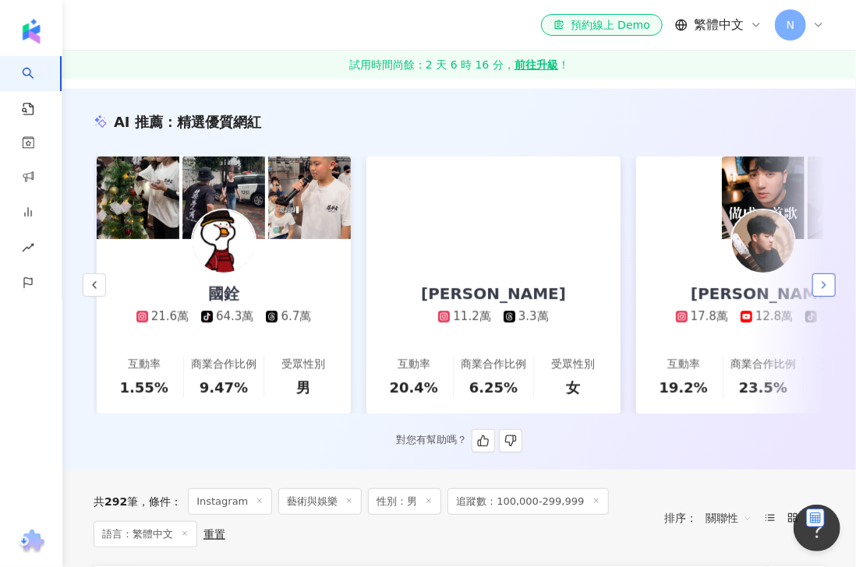
scroll to position [0, 2158]
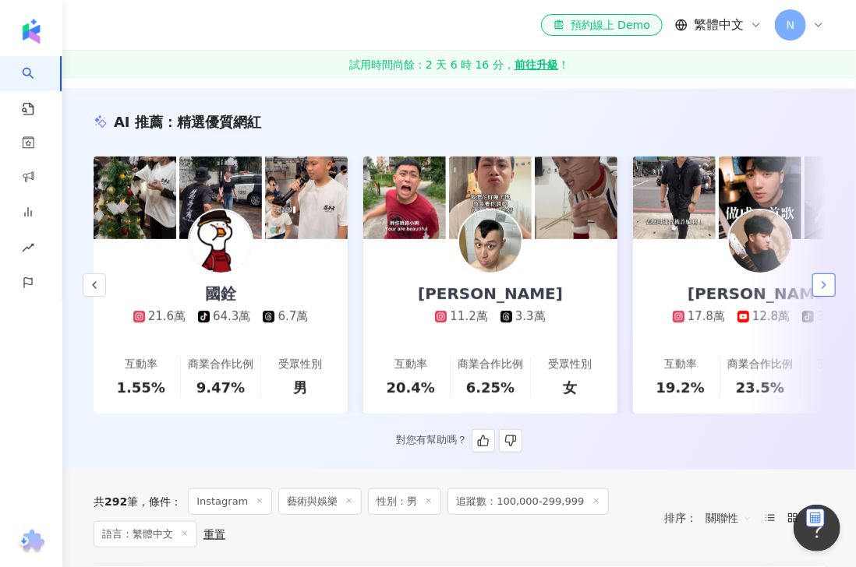
click at [756, 287] on icon "button" at bounding box center [824, 285] width 12 height 12
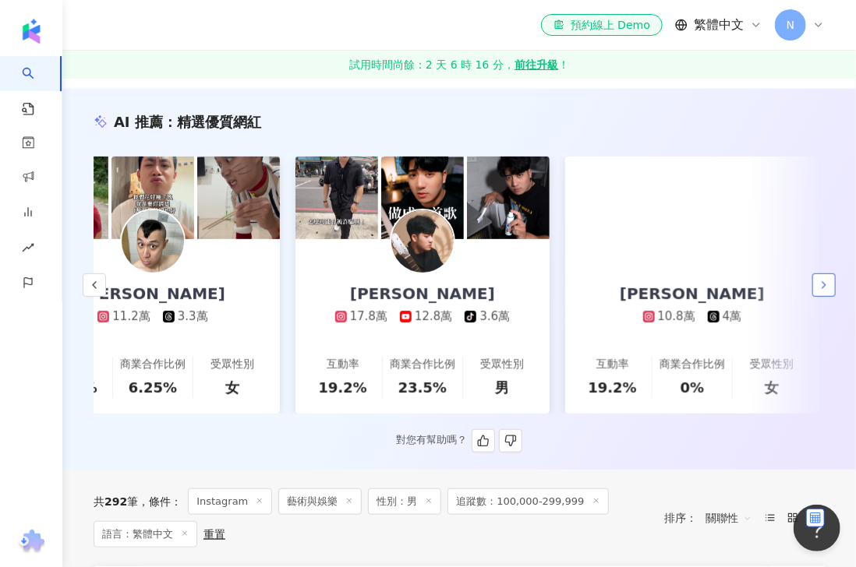
scroll to position [0, 2536]
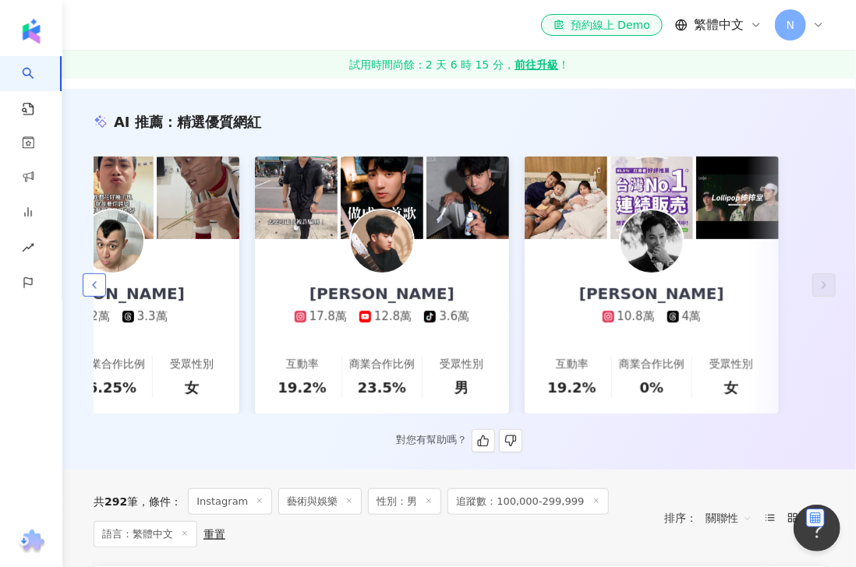
click at [94, 290] on icon "button" at bounding box center [94, 285] width 12 height 12
click at [94, 289] on icon "button" at bounding box center [94, 285] width 12 height 12
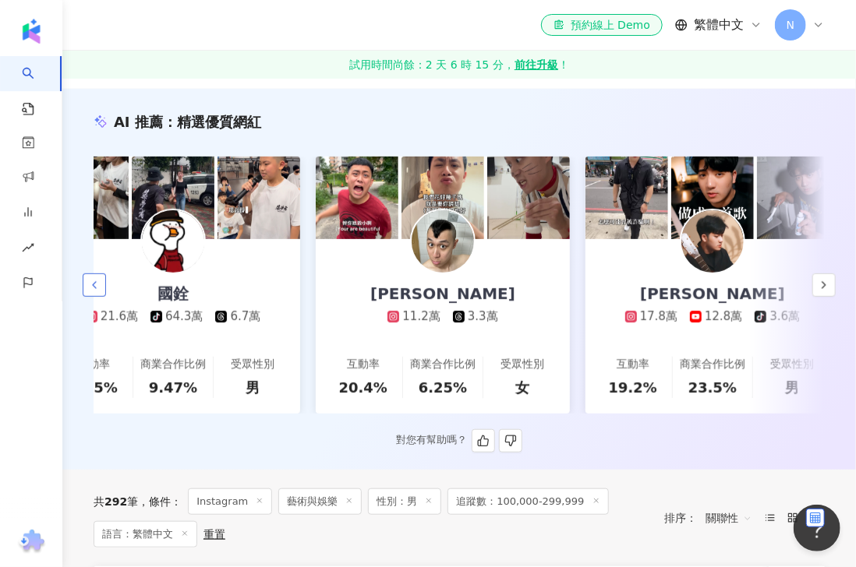
click at [94, 288] on icon "button" at bounding box center [94, 285] width 12 height 12
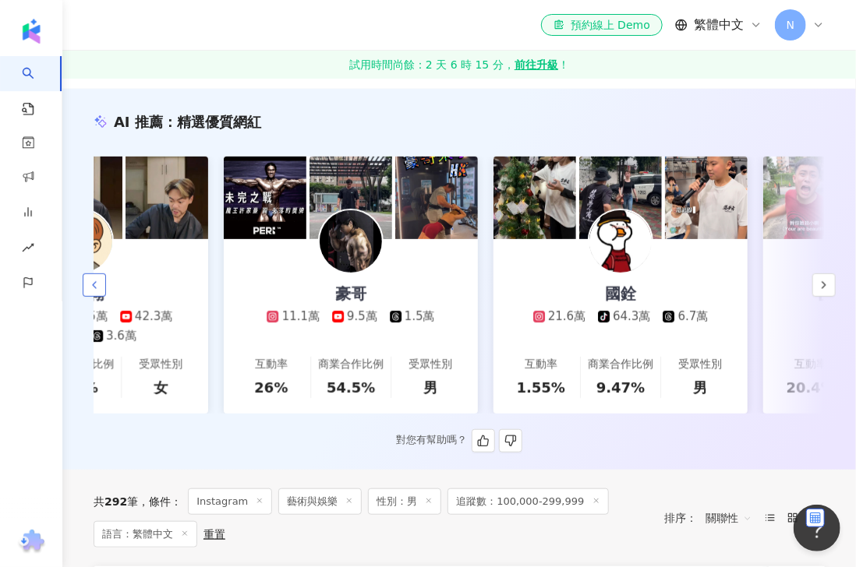
click at [94, 289] on icon "button" at bounding box center [94, 285] width 12 height 12
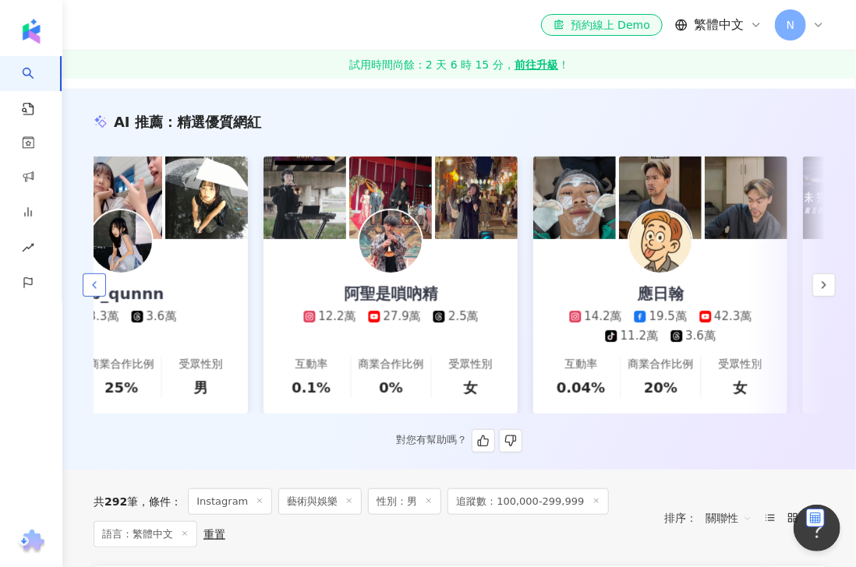
click at [95, 290] on icon "button" at bounding box center [94, 285] width 12 height 12
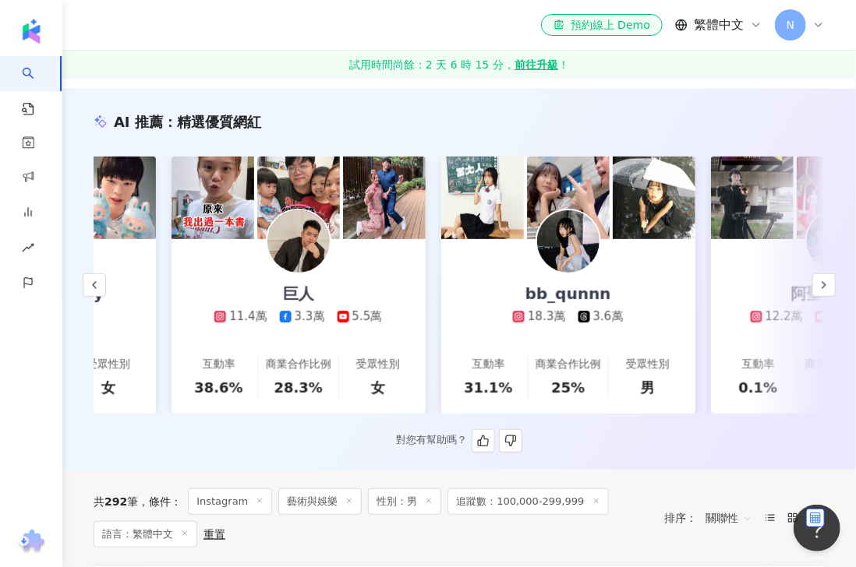
scroll to position [0, 639]
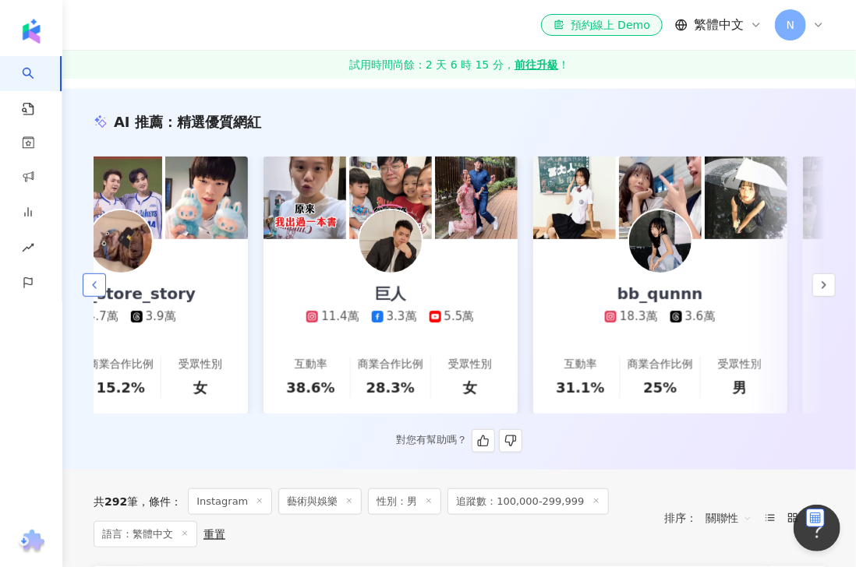
click at [94, 288] on polyline "button" at bounding box center [94, 285] width 3 height 6
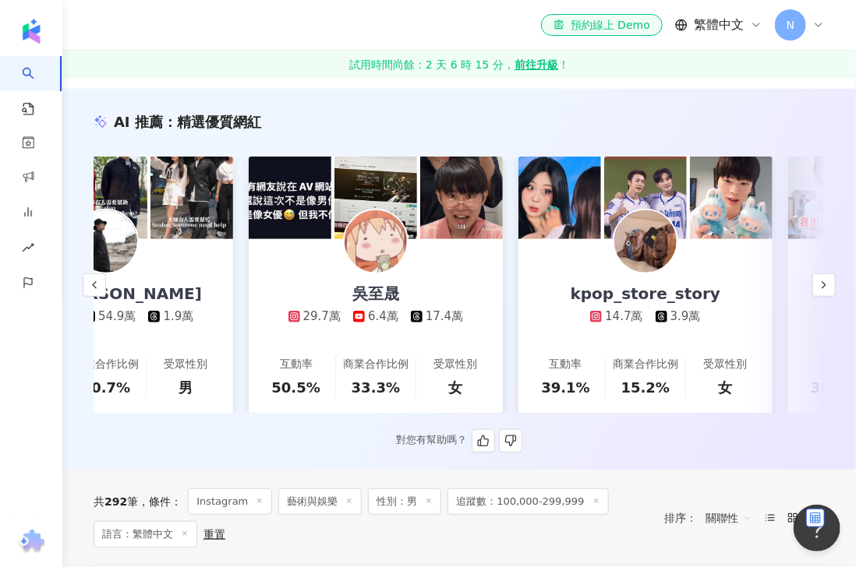
scroll to position [0, 100]
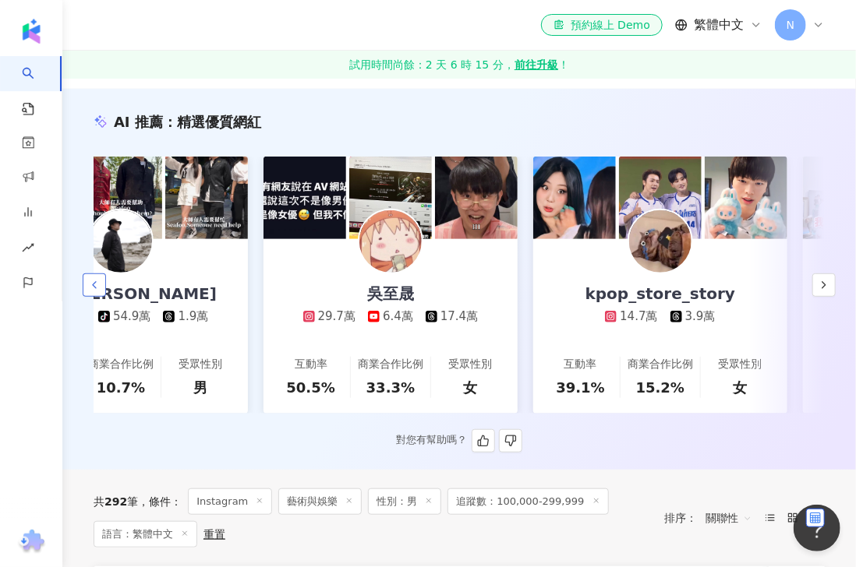
click at [100, 291] on icon "button" at bounding box center [94, 285] width 12 height 12
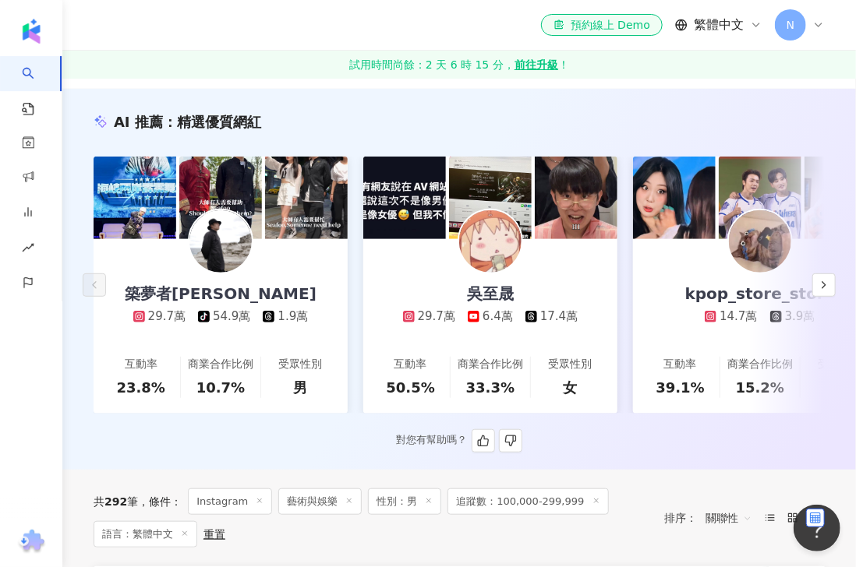
scroll to position [0, 0]
